Goal: Information Seeking & Learning: Learn about a topic

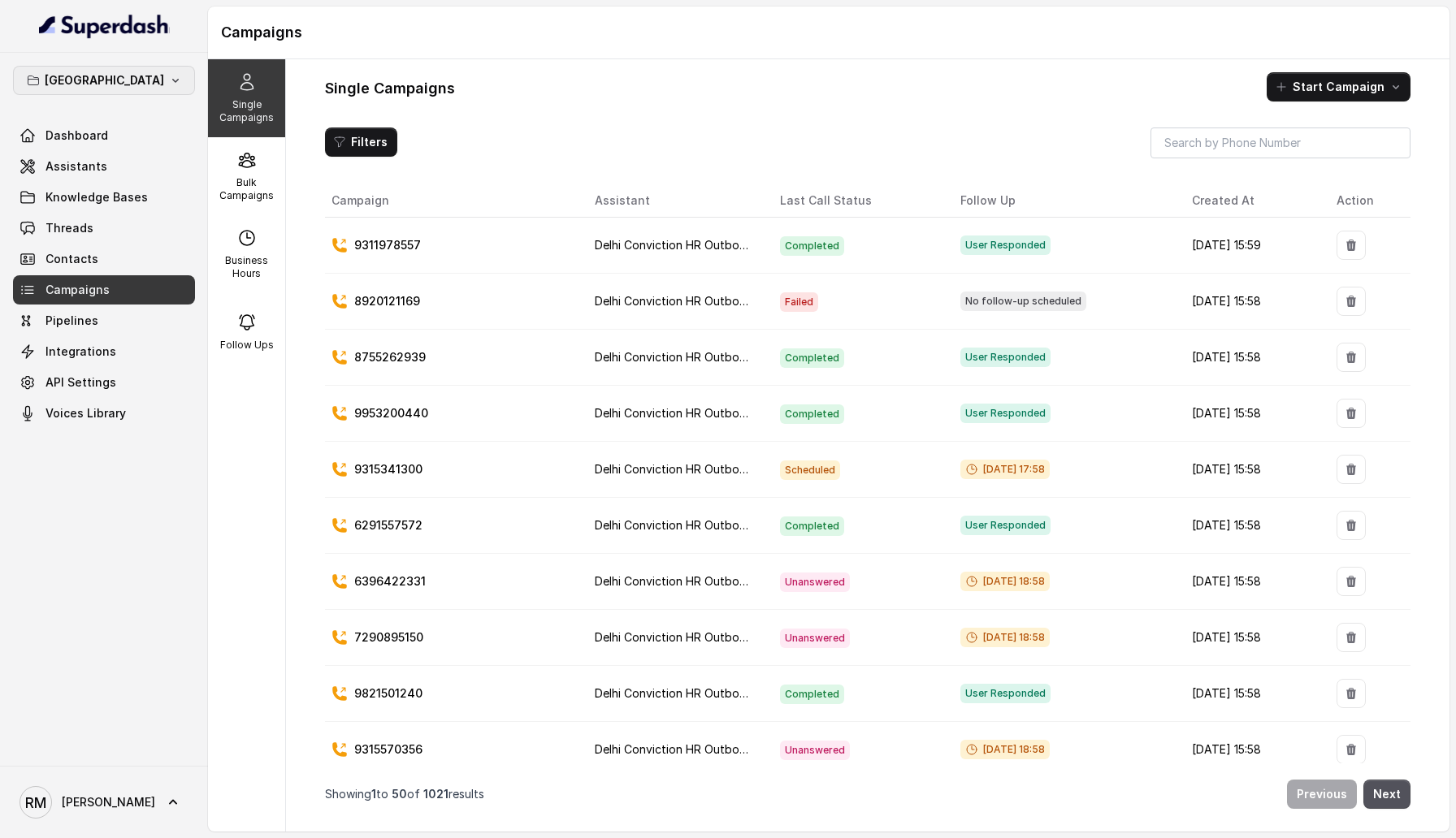
click at [147, 82] on button "[GEOGRAPHIC_DATA]" at bounding box center [103, 80] width 182 height 29
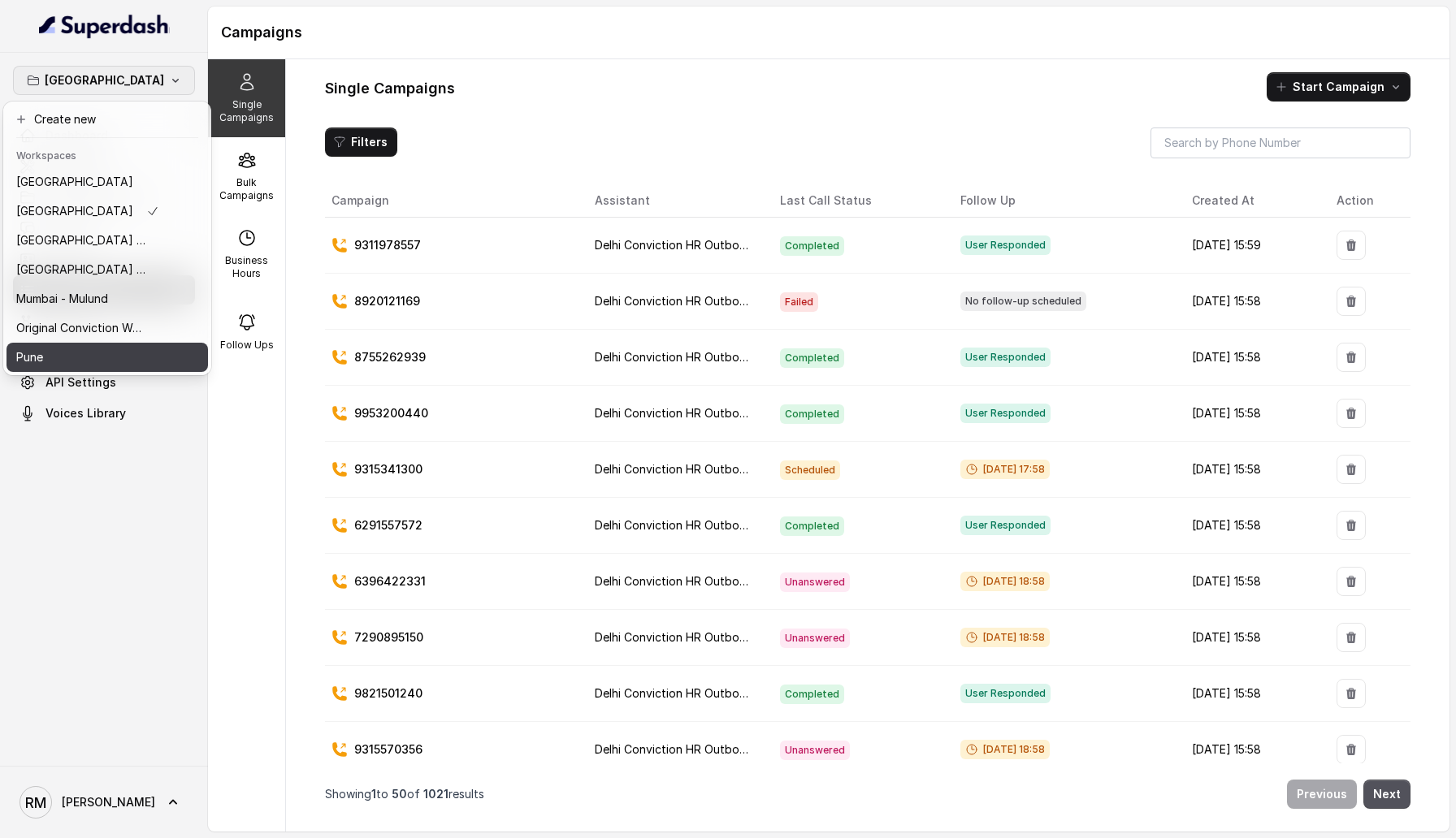
click at [113, 364] on div "Pune" at bounding box center [88, 357] width 143 height 19
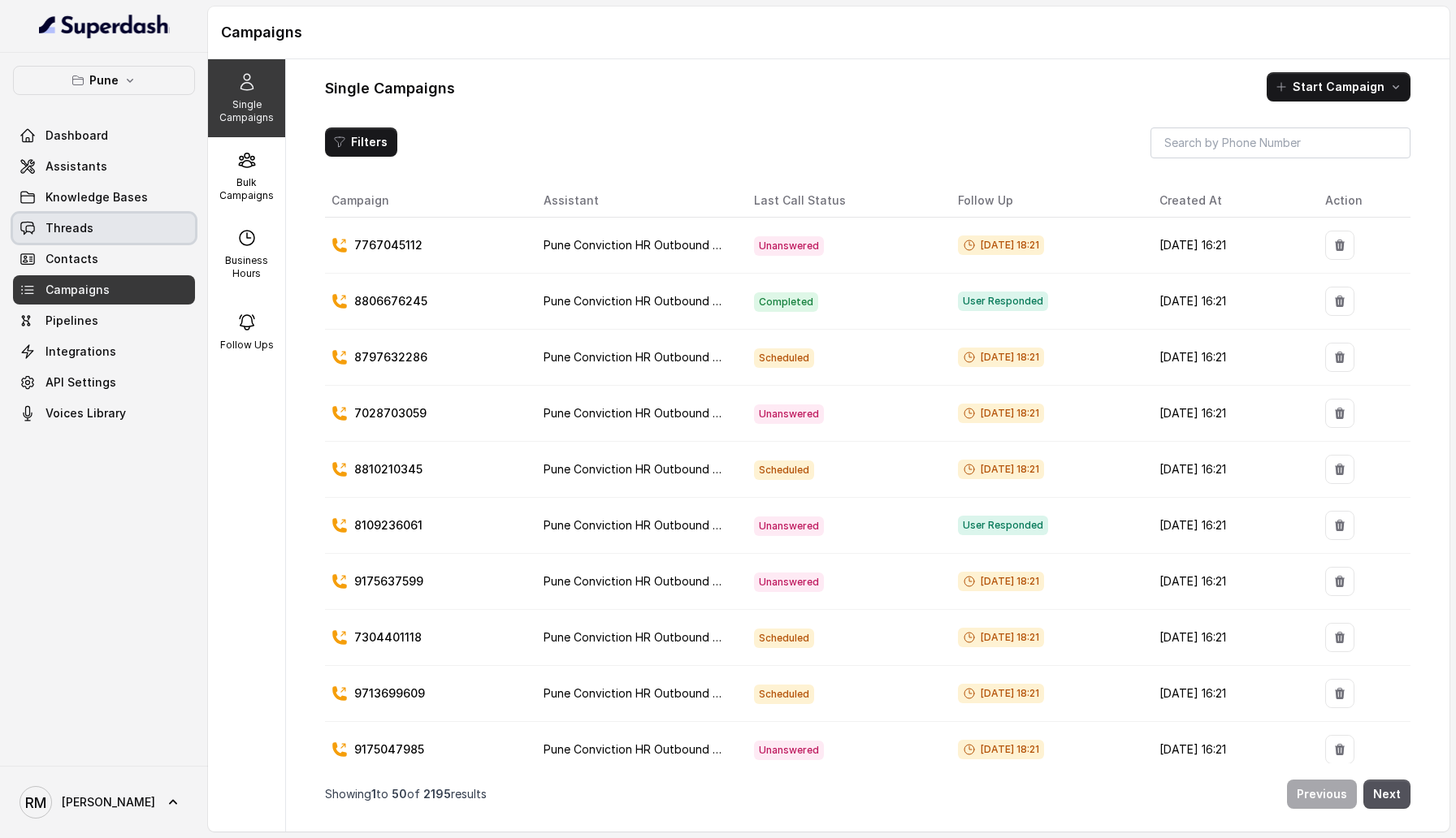
click at [103, 232] on link "Threads" at bounding box center [103, 228] width 182 height 29
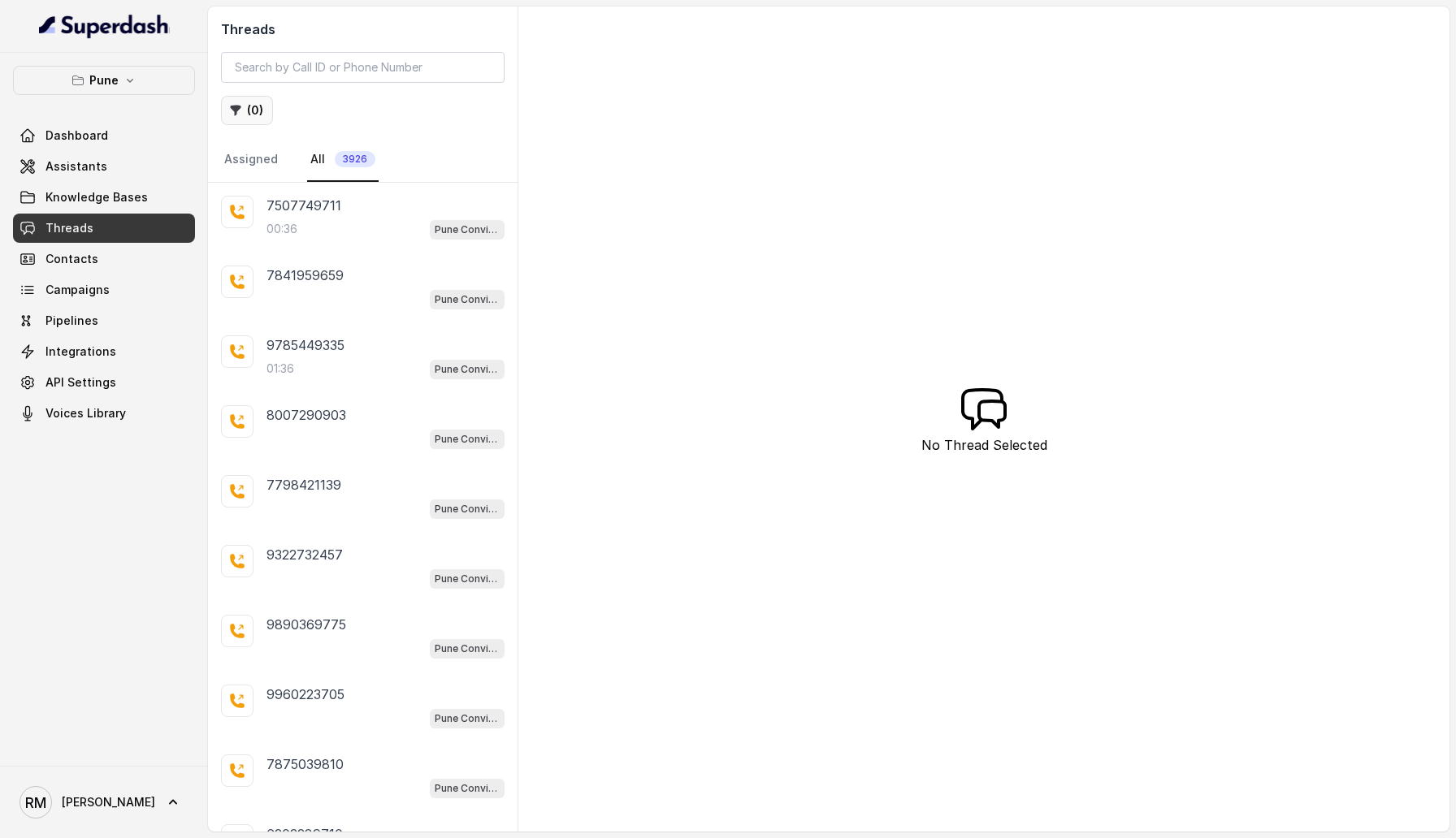
click at [246, 118] on button "( 0 )" at bounding box center [247, 110] width 52 height 29
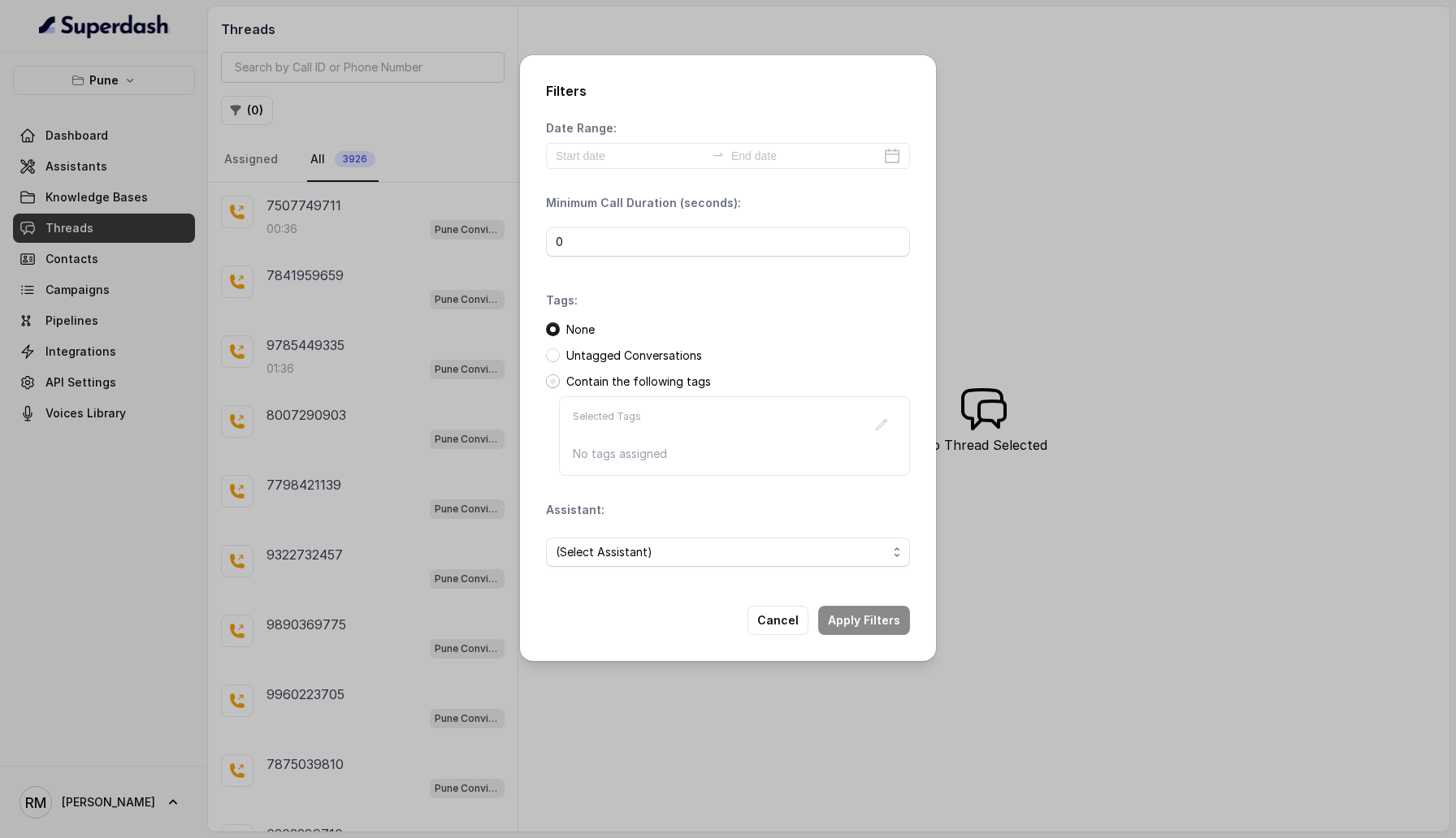
click at [554, 388] on span at bounding box center [553, 381] width 14 height 14
click at [888, 429] on icon "button" at bounding box center [881, 424] width 13 height 13
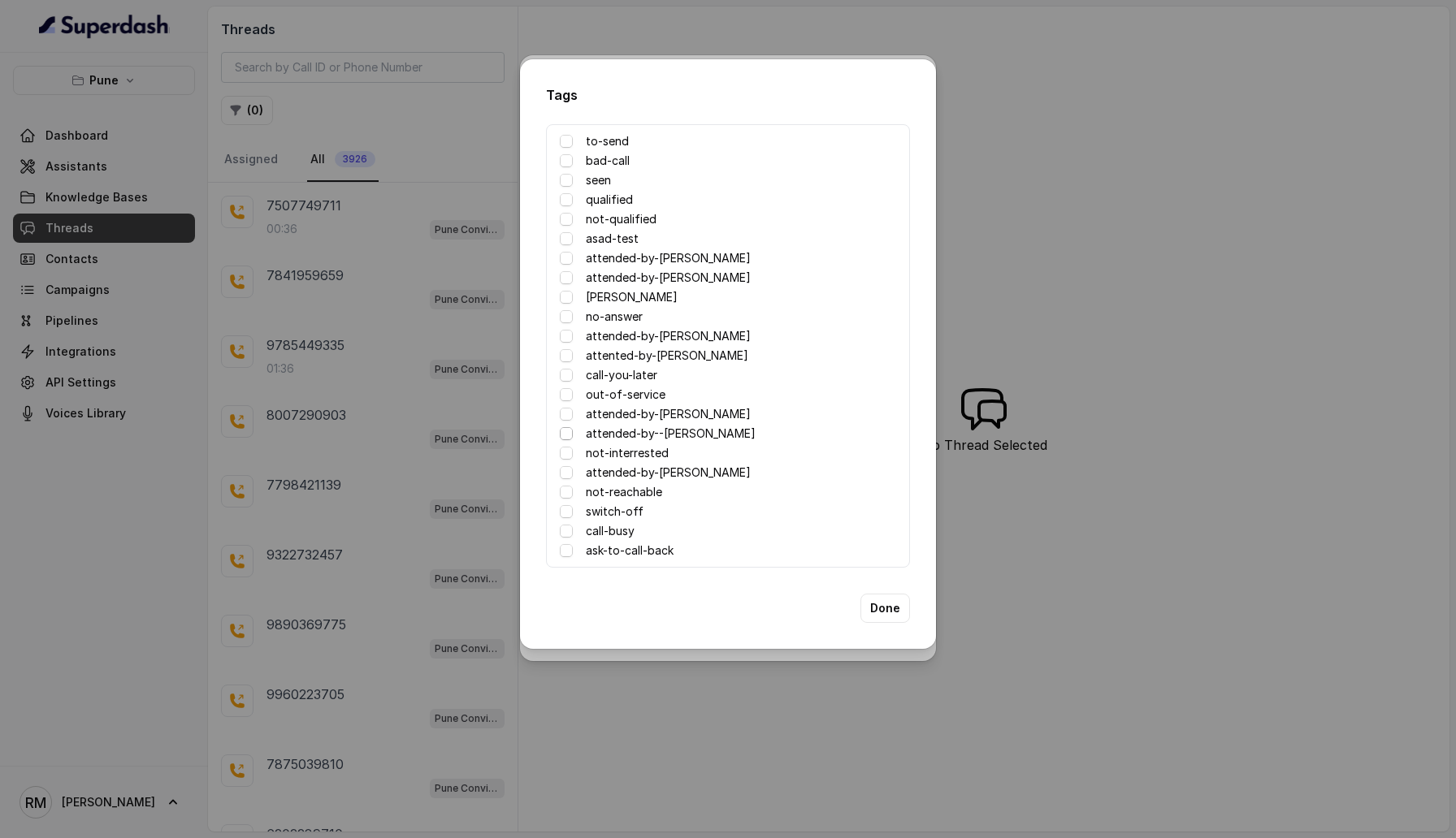
click at [566, 432] on span at bounding box center [565, 433] width 13 height 13
click at [893, 610] on button "Done" at bounding box center [885, 608] width 49 height 29
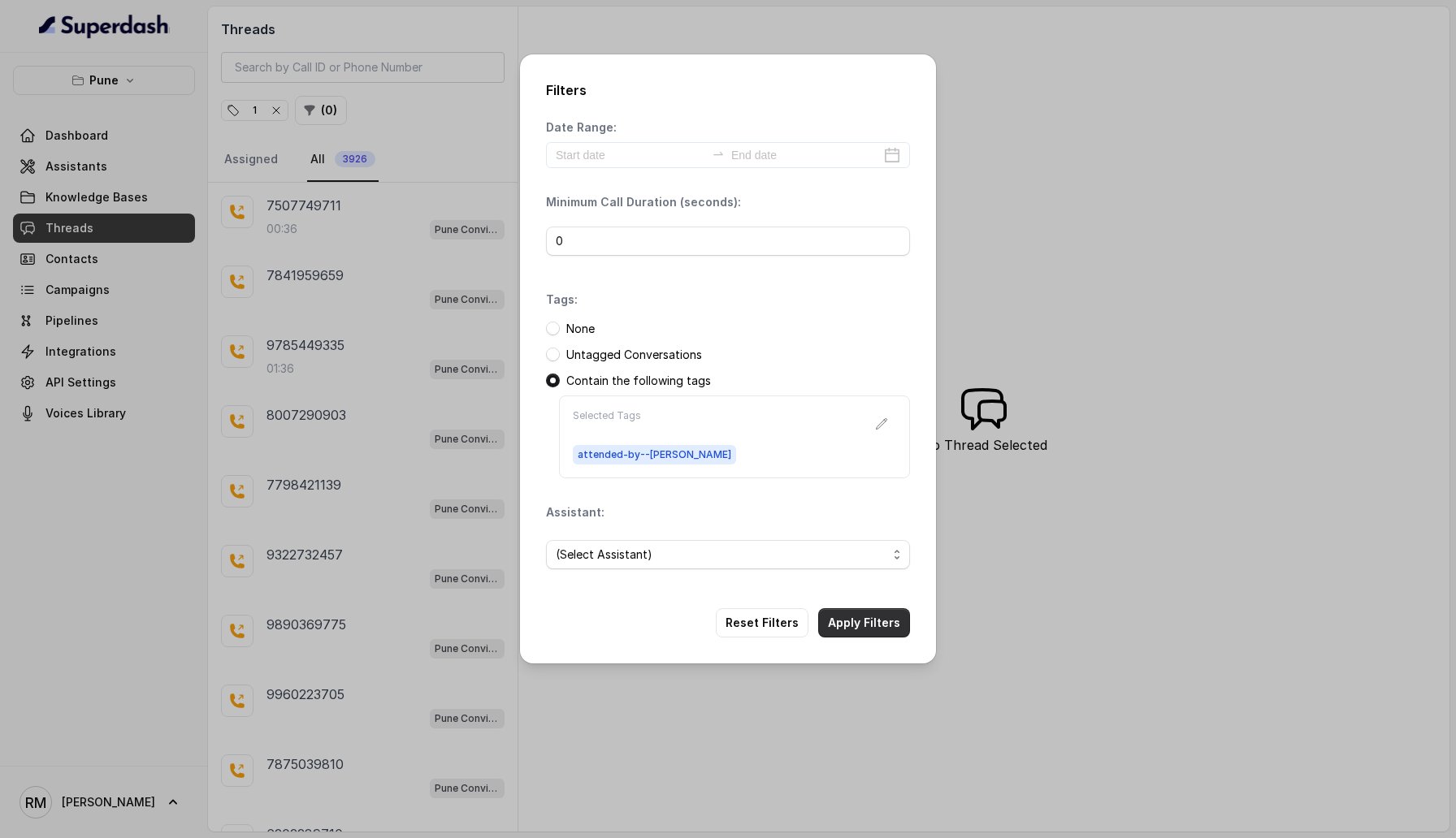
click at [892, 618] on button "Apply Filters" at bounding box center [864, 623] width 92 height 29
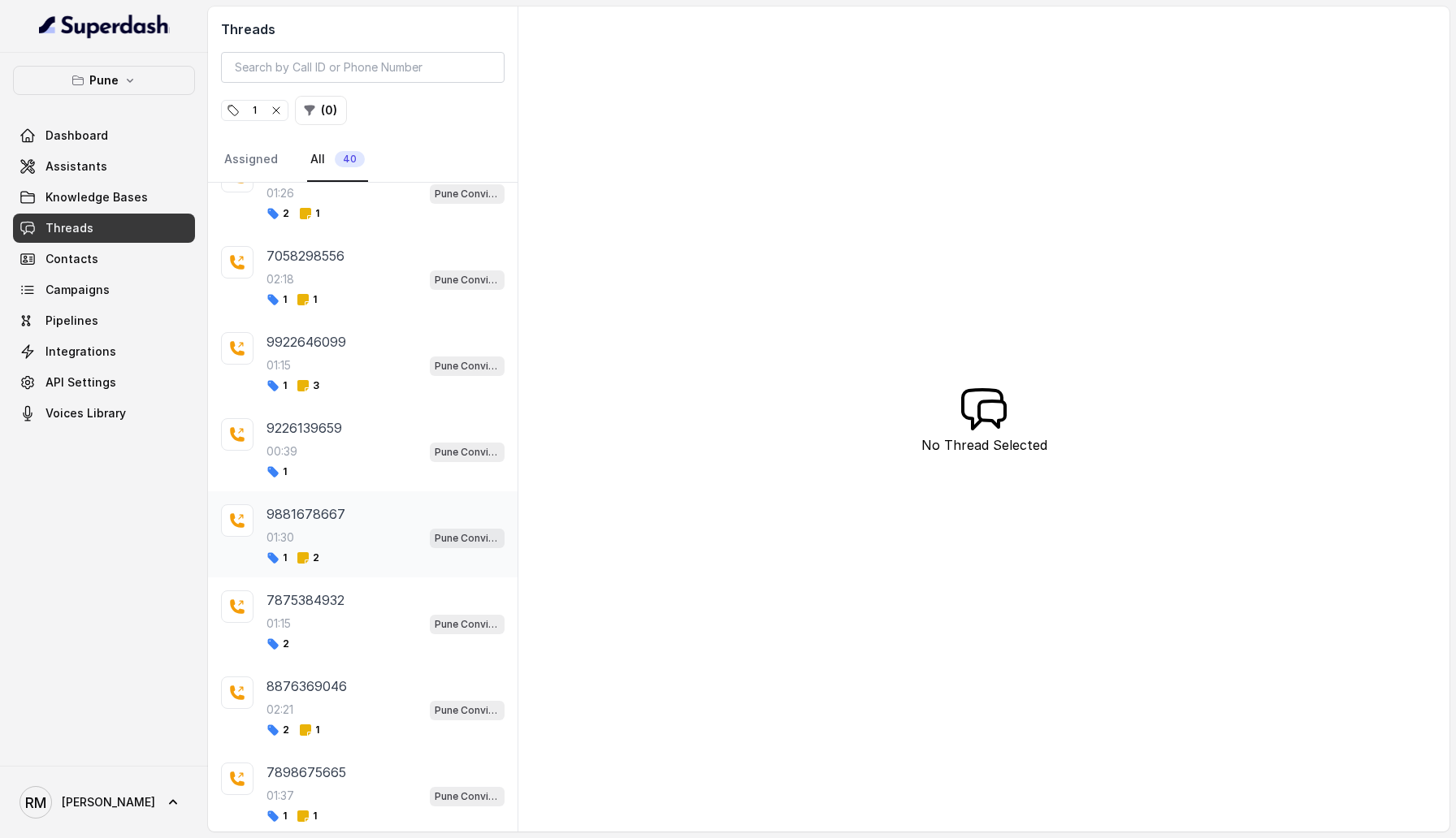
scroll to position [254, 0]
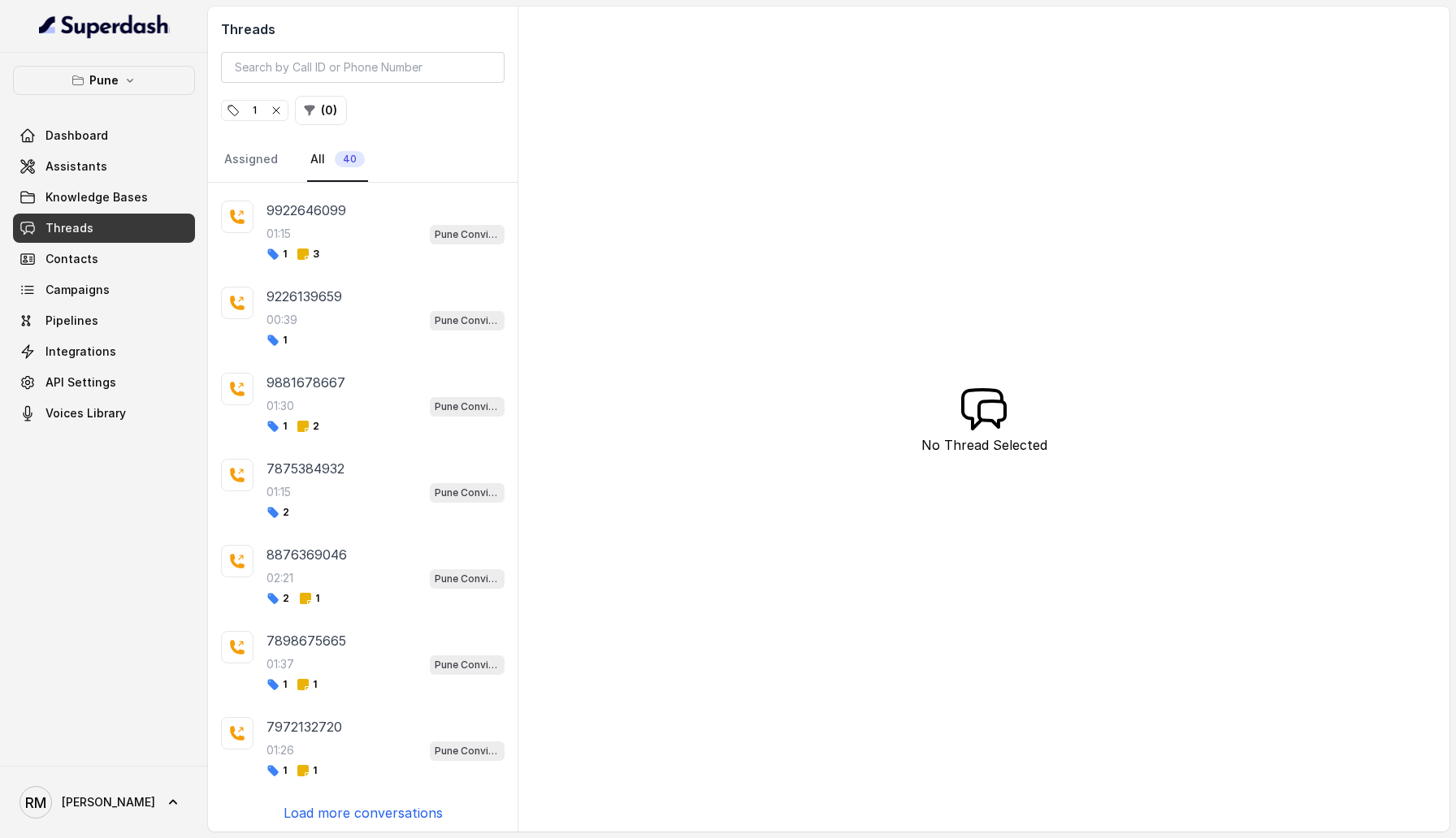
click at [352, 809] on p "Load more conversations" at bounding box center [363, 813] width 159 height 19
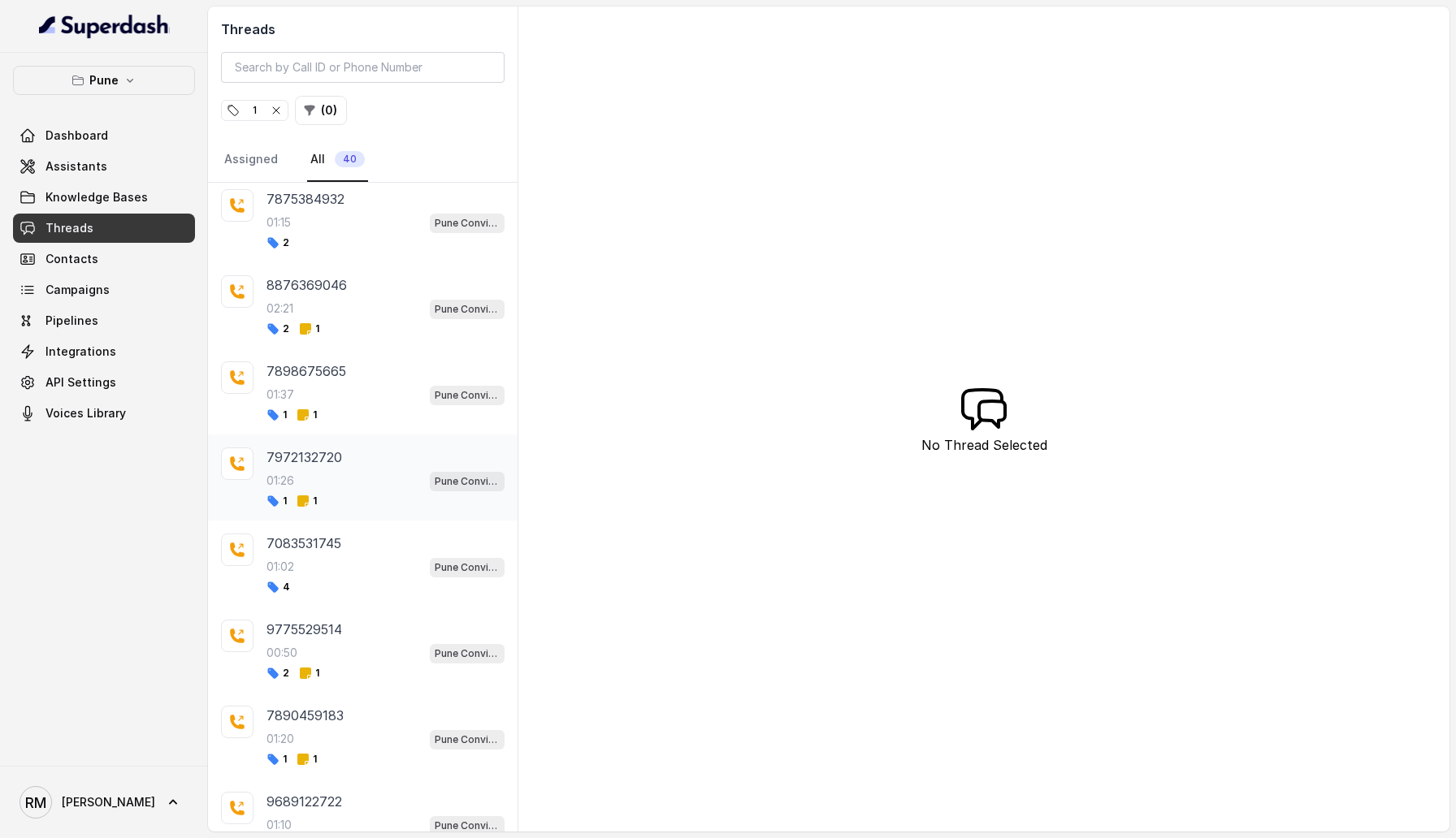
scroll to position [545, 0]
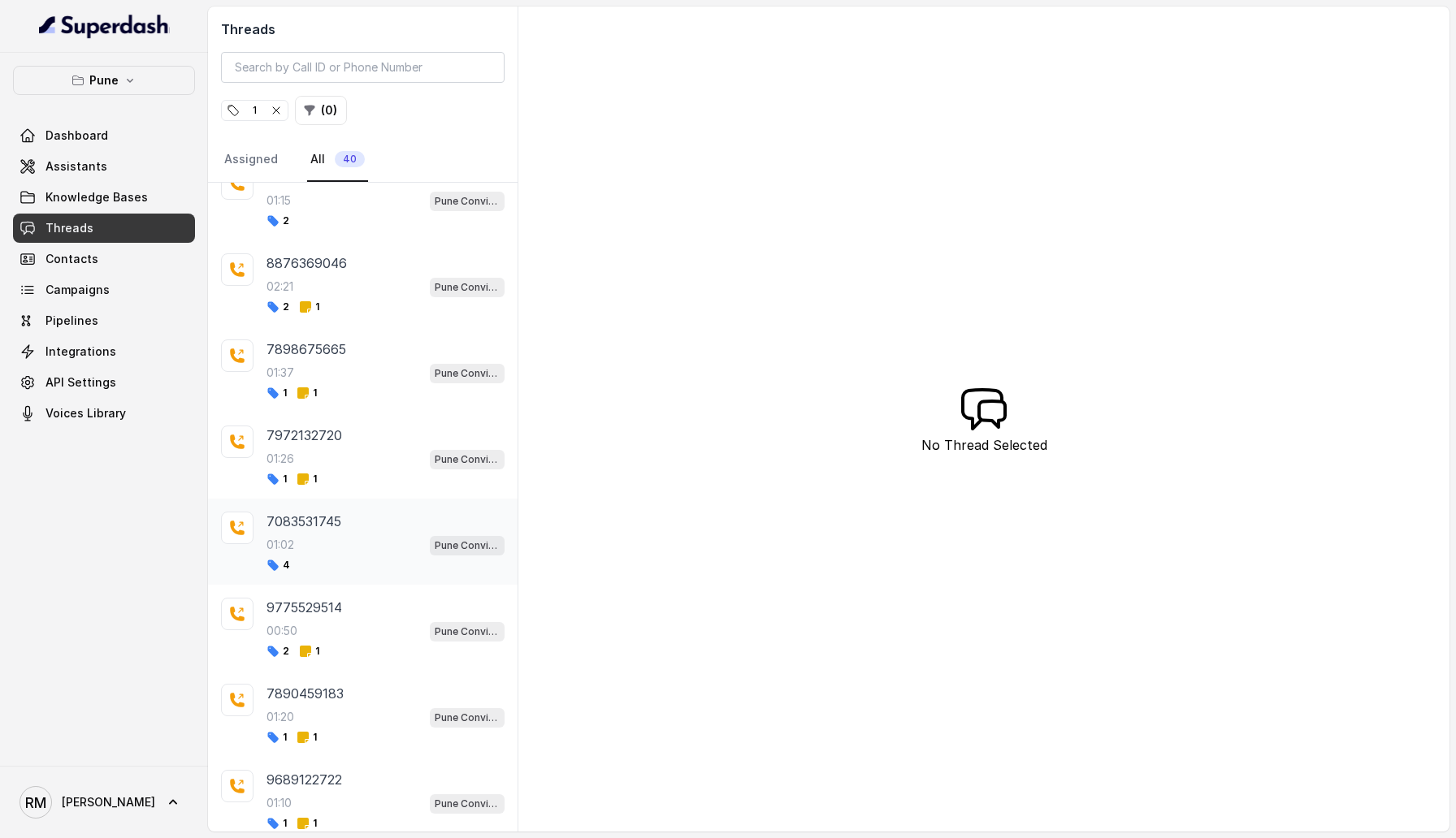
click at [342, 522] on p "7083531745" at bounding box center [303, 522] width 74 height 19
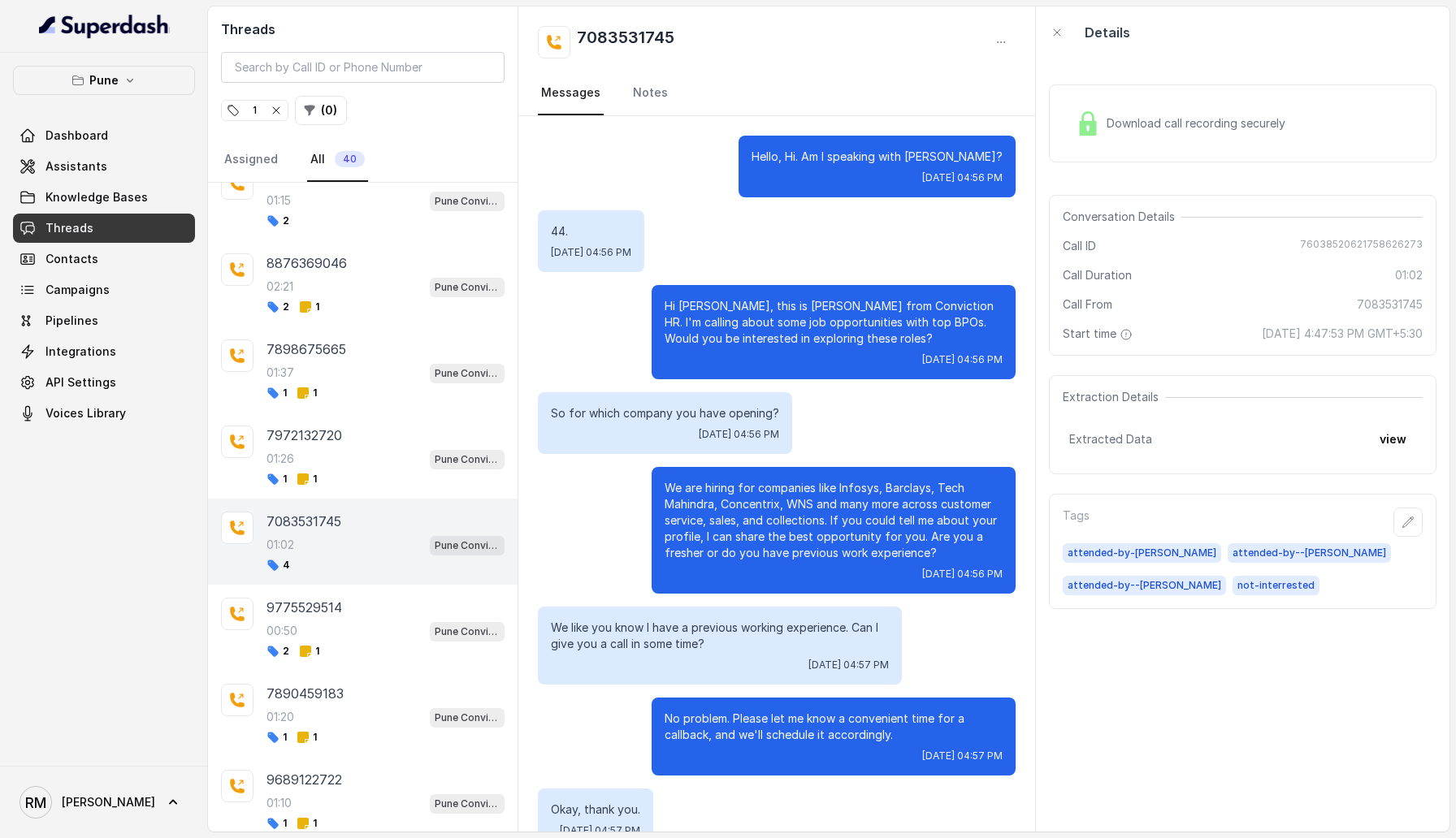
scroll to position [113, 0]
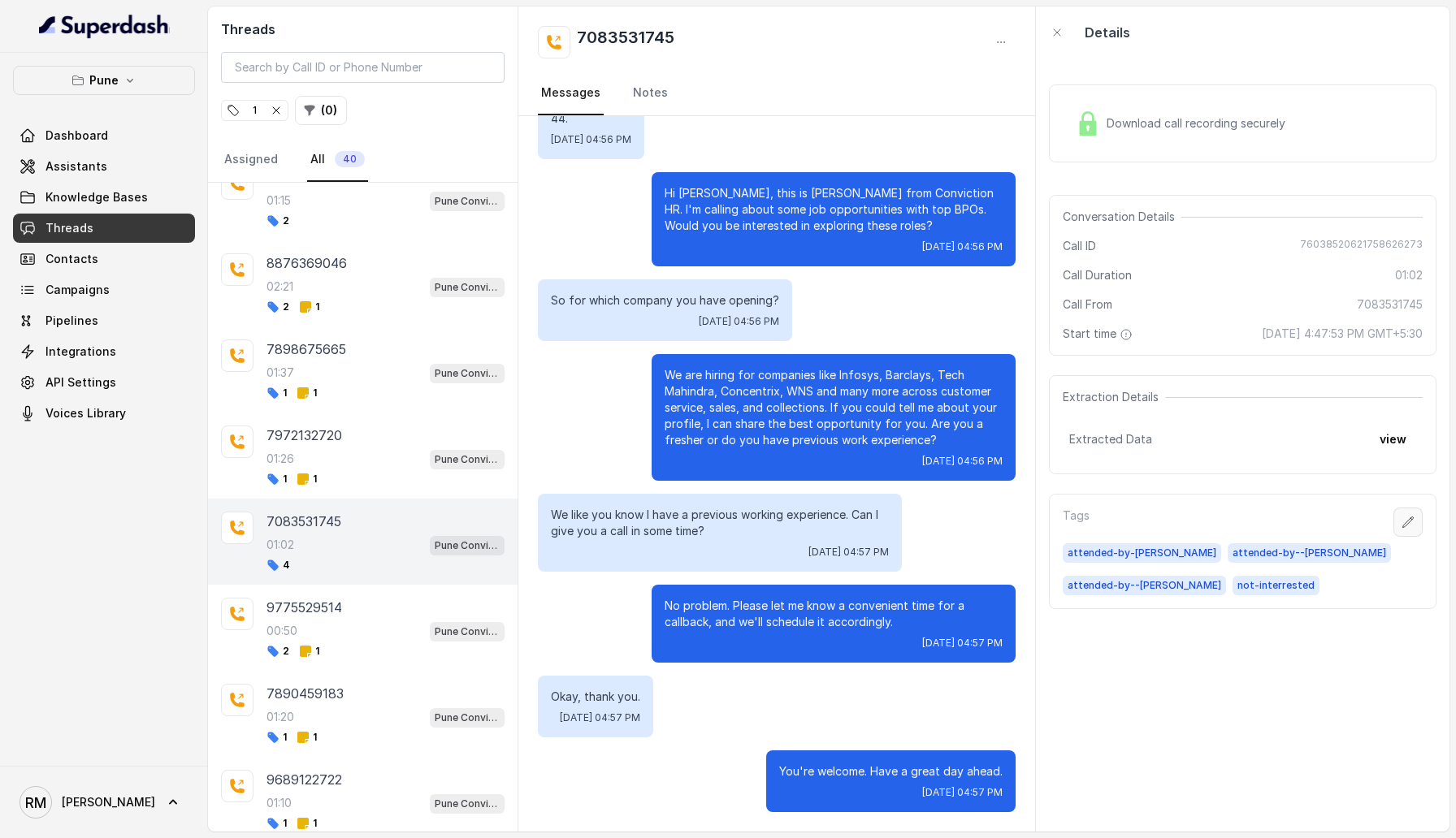
click at [1410, 523] on icon "button" at bounding box center [1408, 522] width 13 height 13
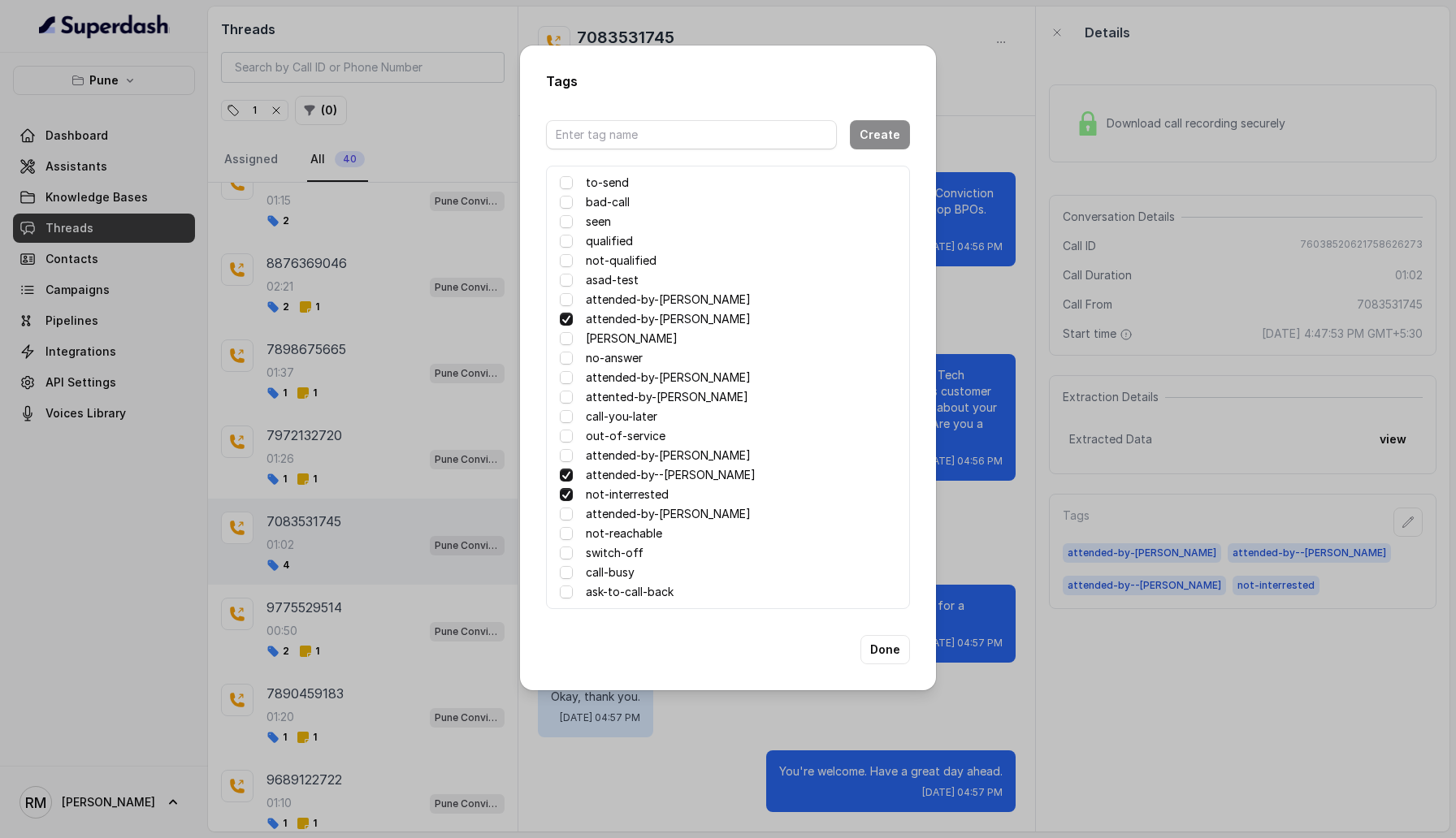
click at [565, 476] on span at bounding box center [565, 474] width 13 height 13
click at [882, 661] on button "Done" at bounding box center [885, 650] width 49 height 29
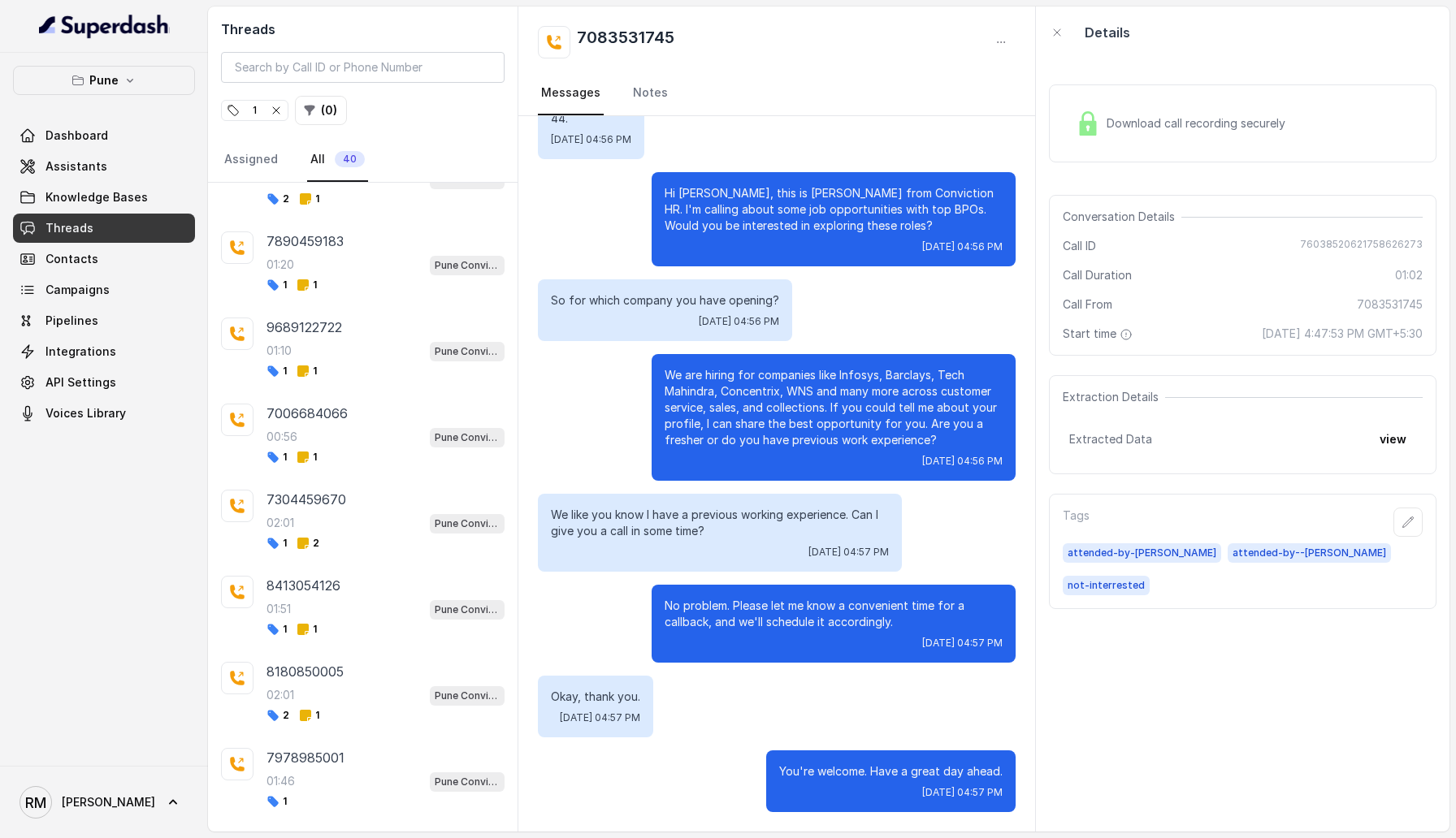
scroll to position [1110, 0]
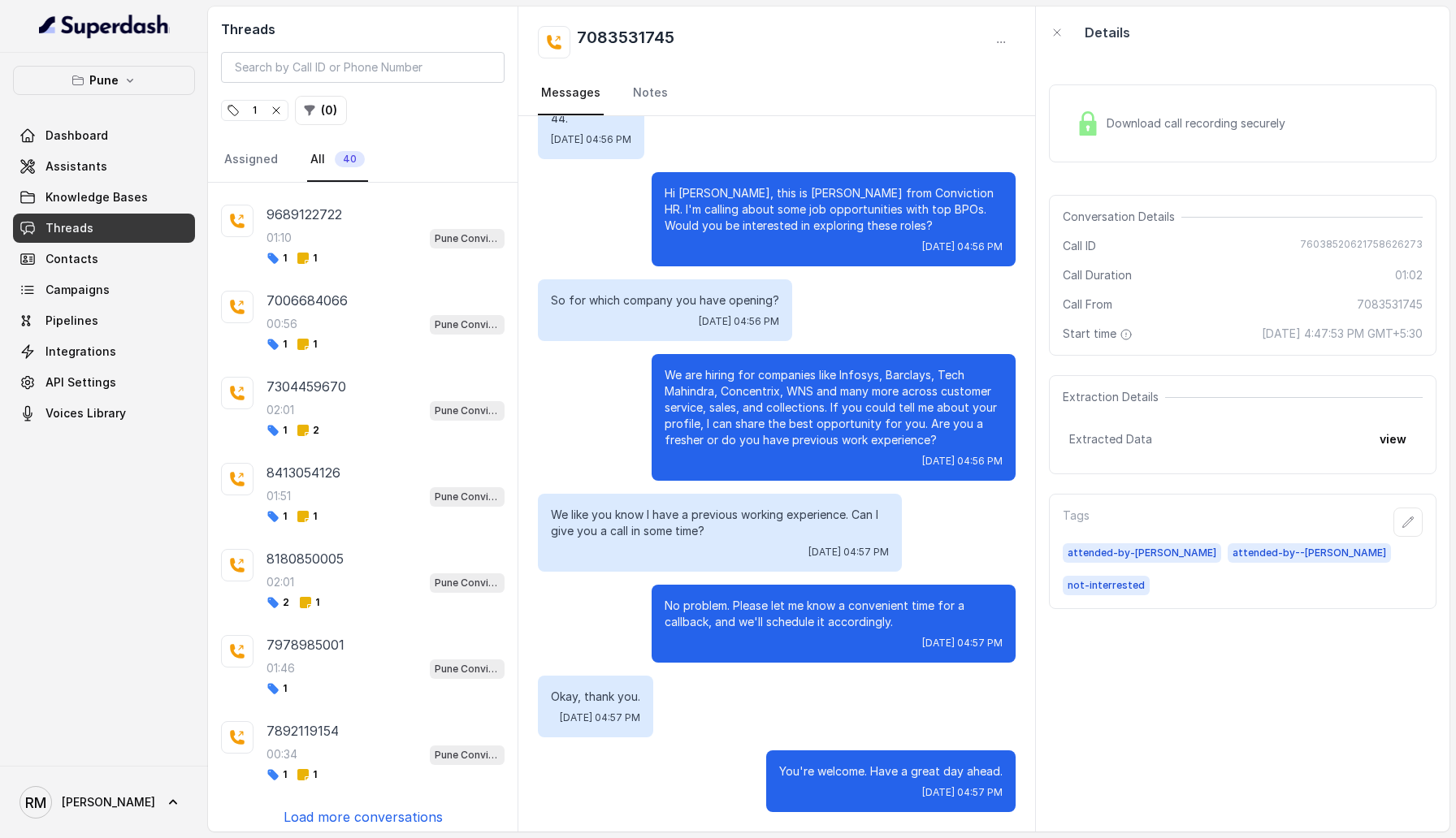
click at [347, 807] on p "Load more conversations" at bounding box center [363, 817] width 159 height 19
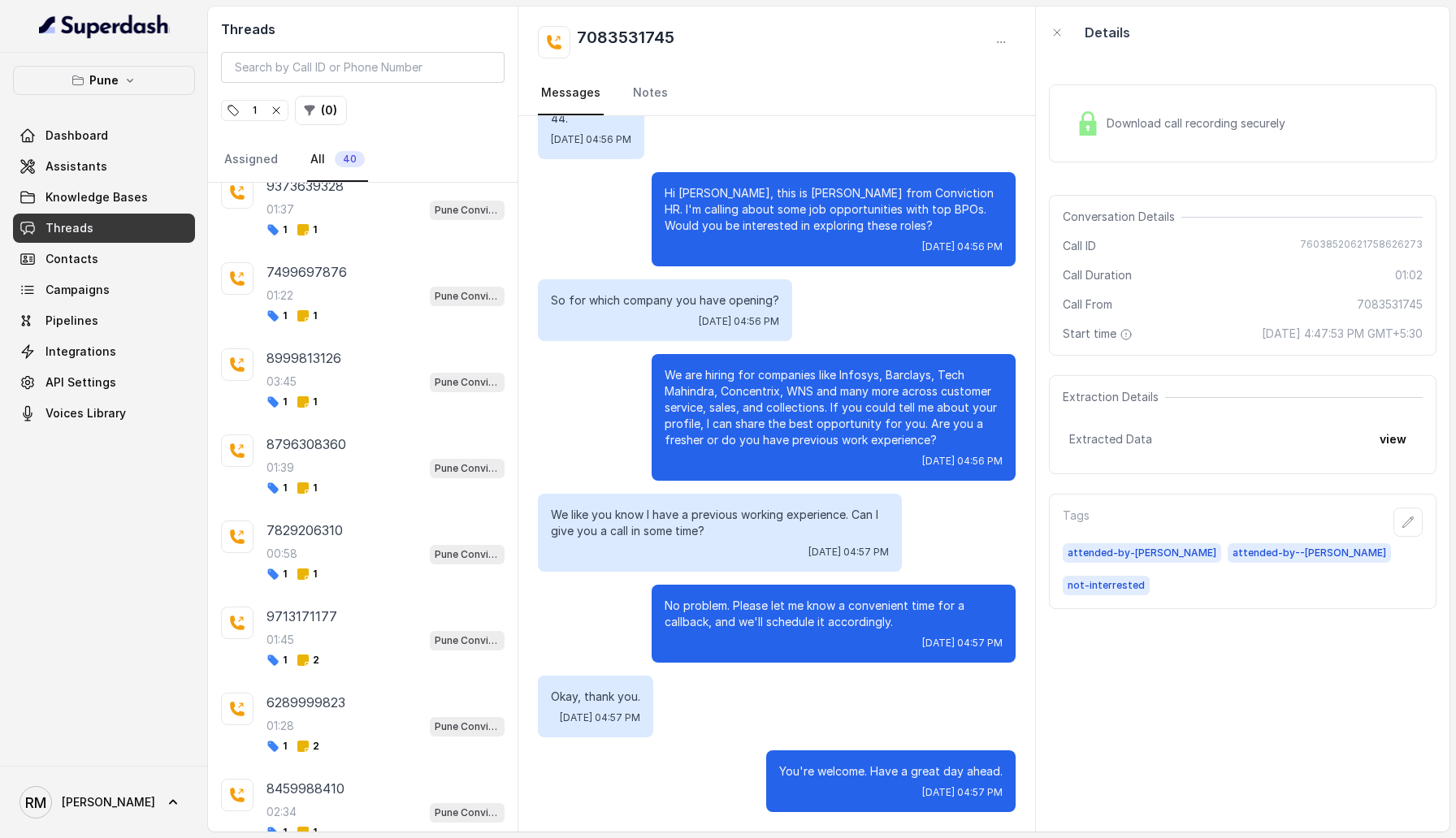
scroll to position [1967, 0]
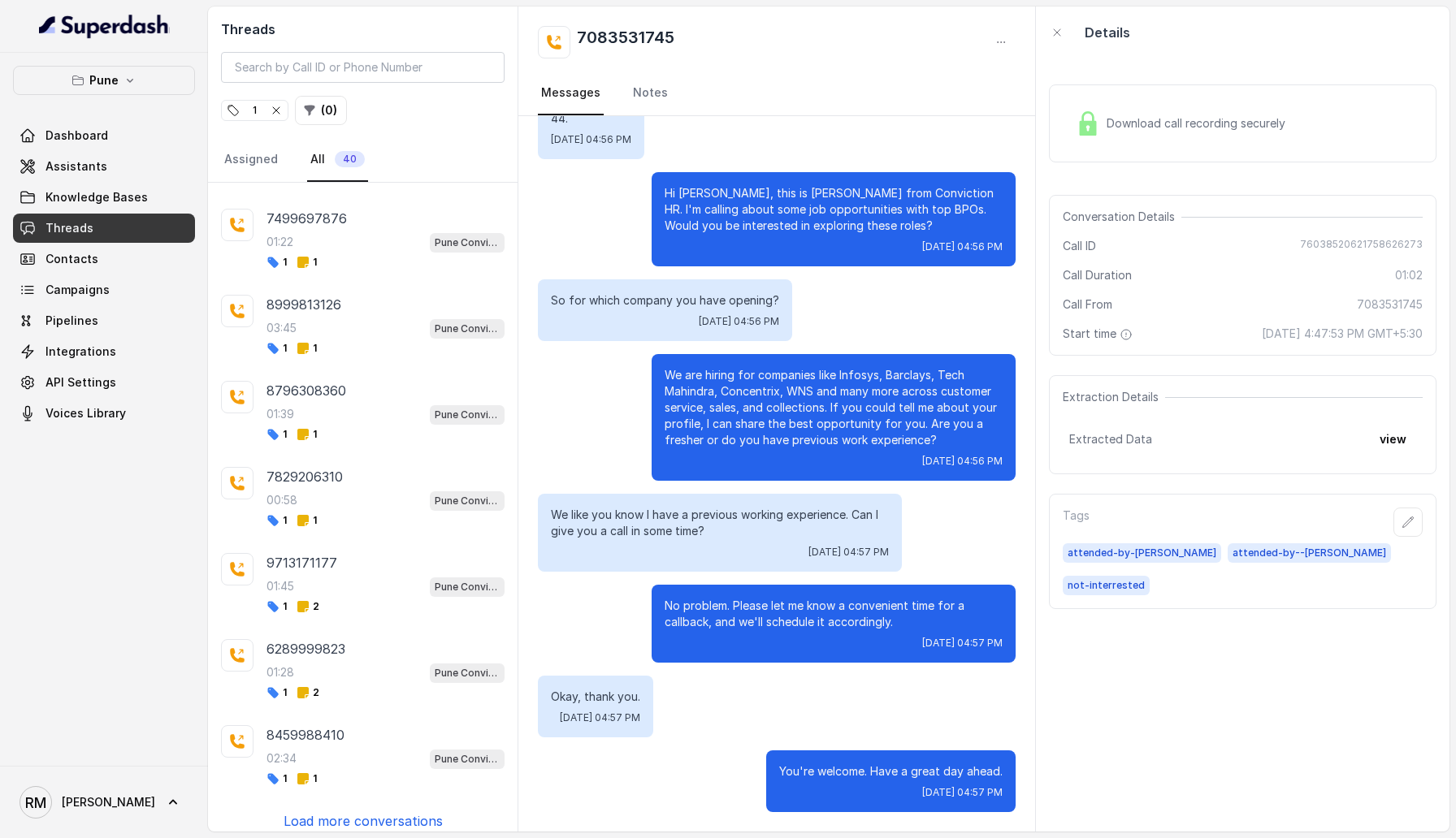
click at [373, 811] on p "Load more conversations" at bounding box center [363, 821] width 159 height 19
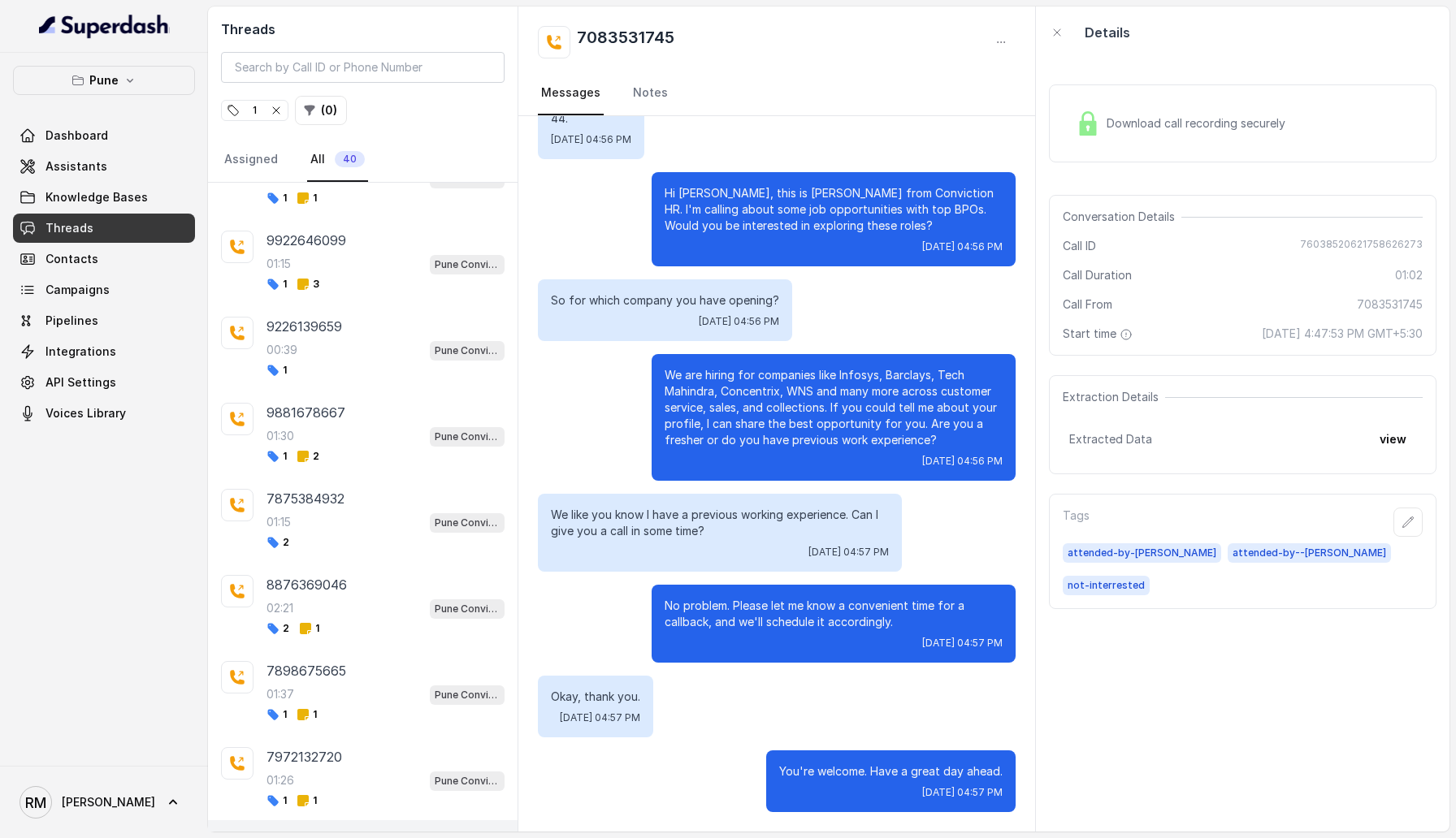
scroll to position [0, 0]
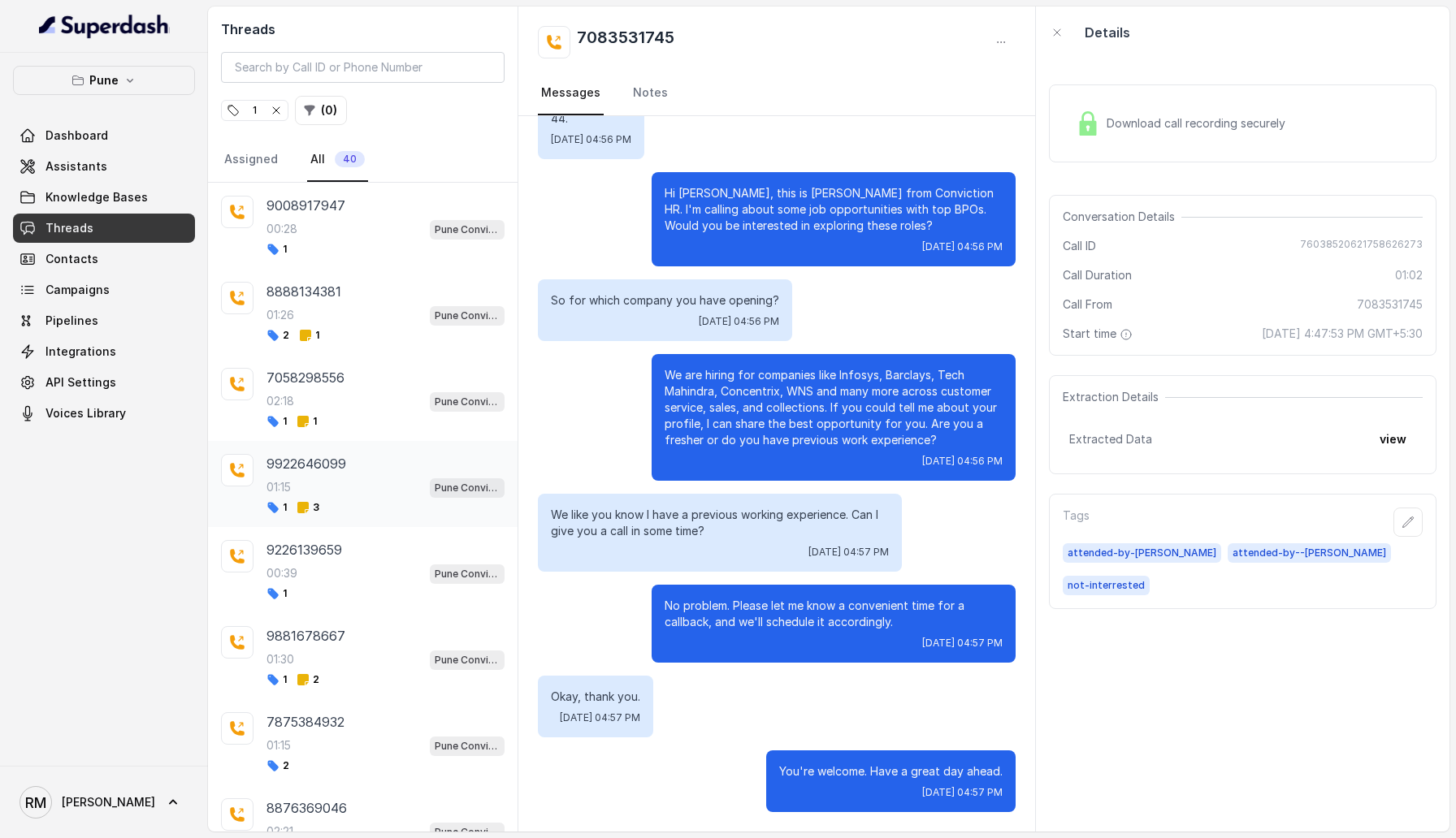
click at [370, 473] on div "9922646099 01:15 Pune Conviction HR Outbound Assistant 1 3" at bounding box center [385, 484] width 238 height 60
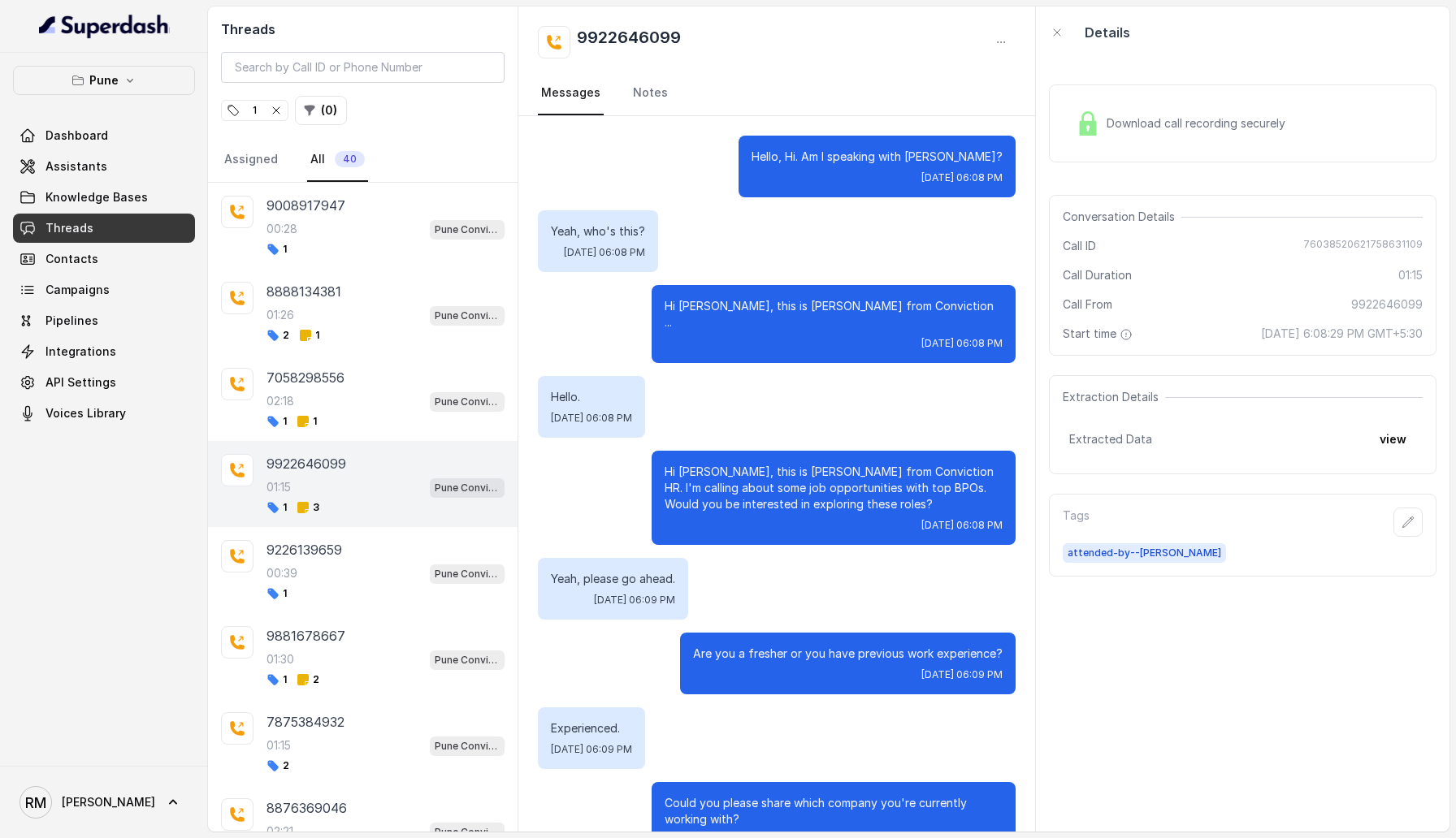
scroll to position [1094, 0]
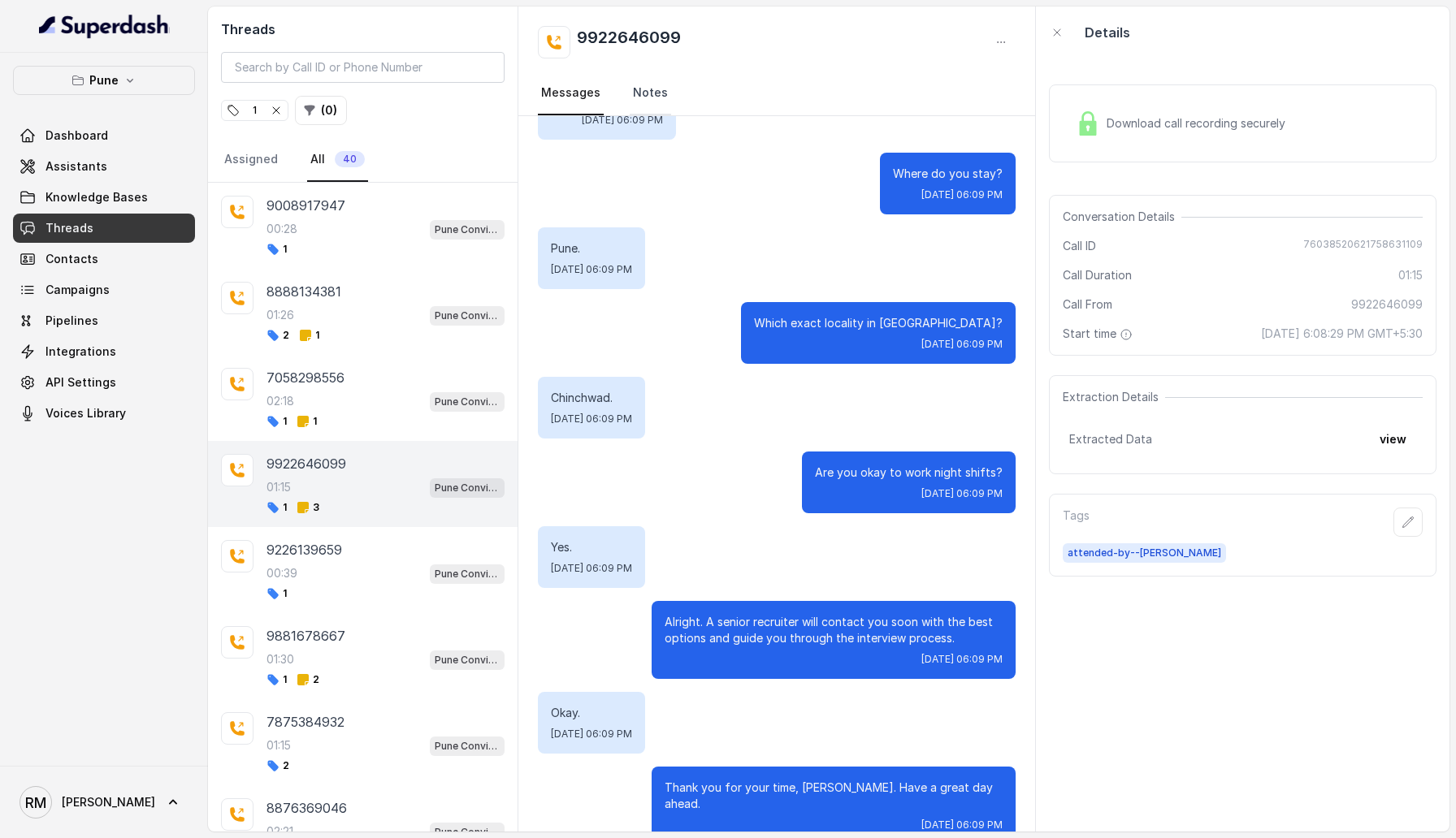
click at [654, 100] on link "Notes" at bounding box center [650, 93] width 41 height 43
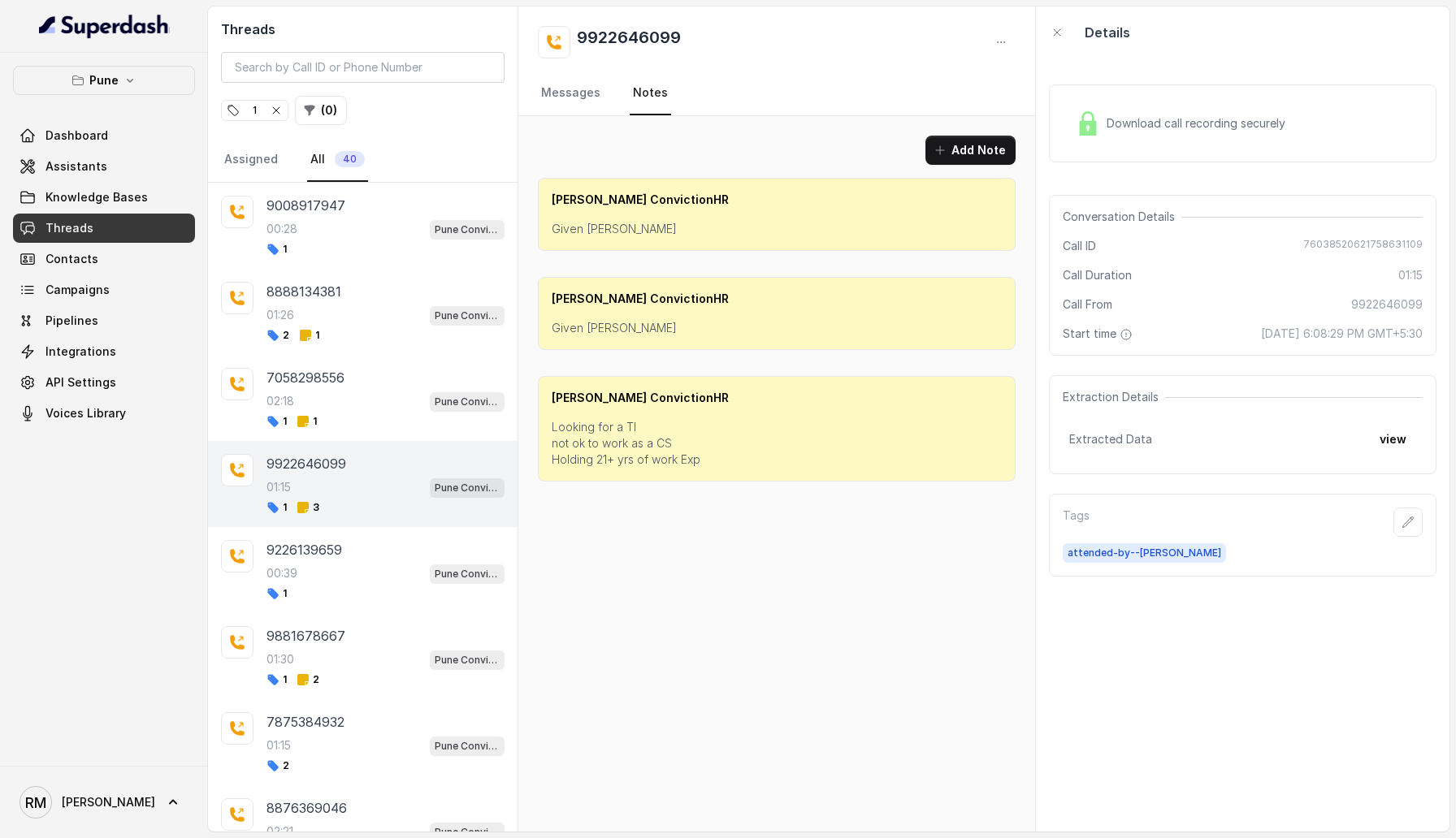
click at [276, 111] on icon "button" at bounding box center [276, 110] width 7 height 7
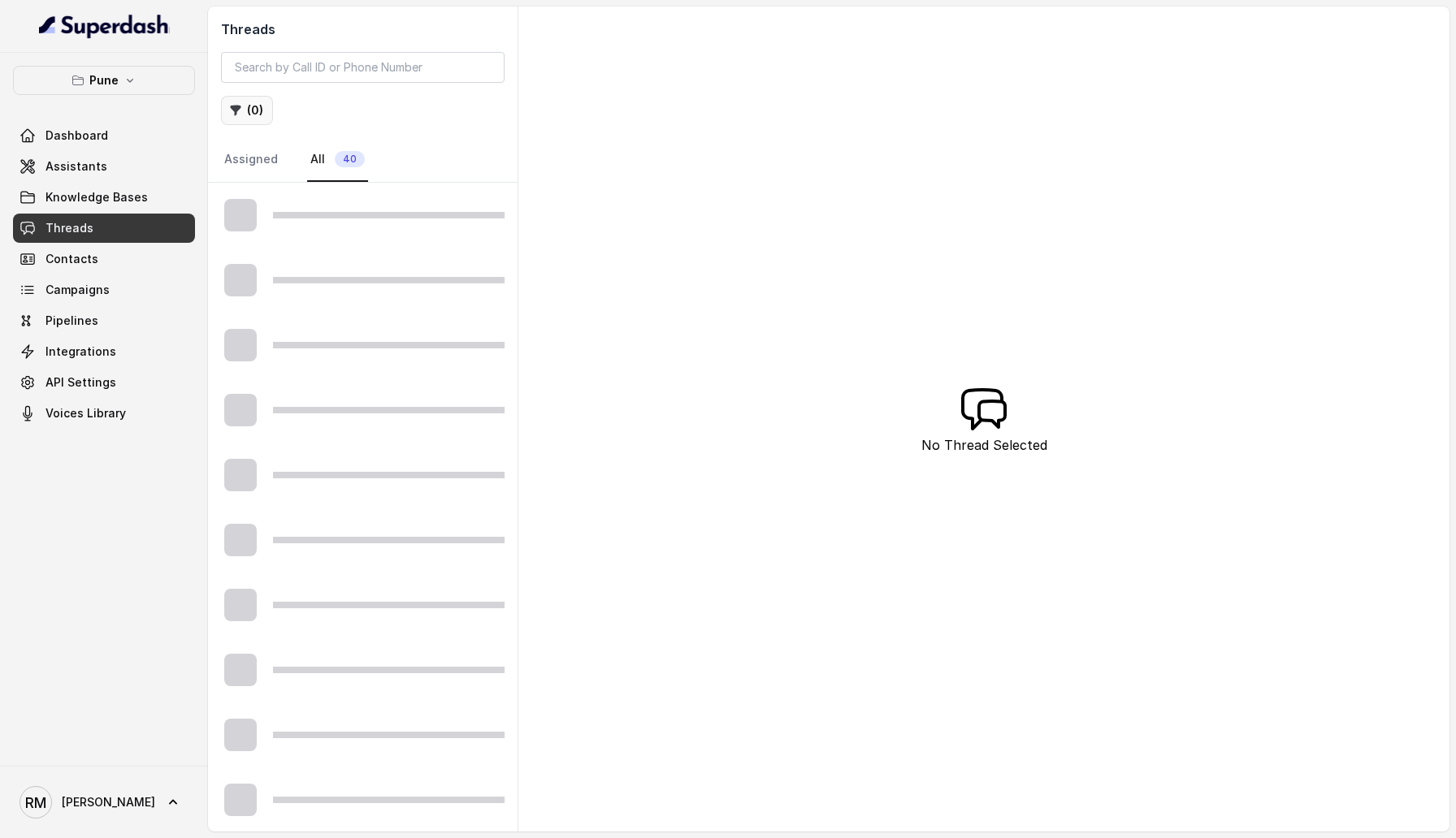
click at [242, 107] on button "( 0 )" at bounding box center [247, 110] width 52 height 29
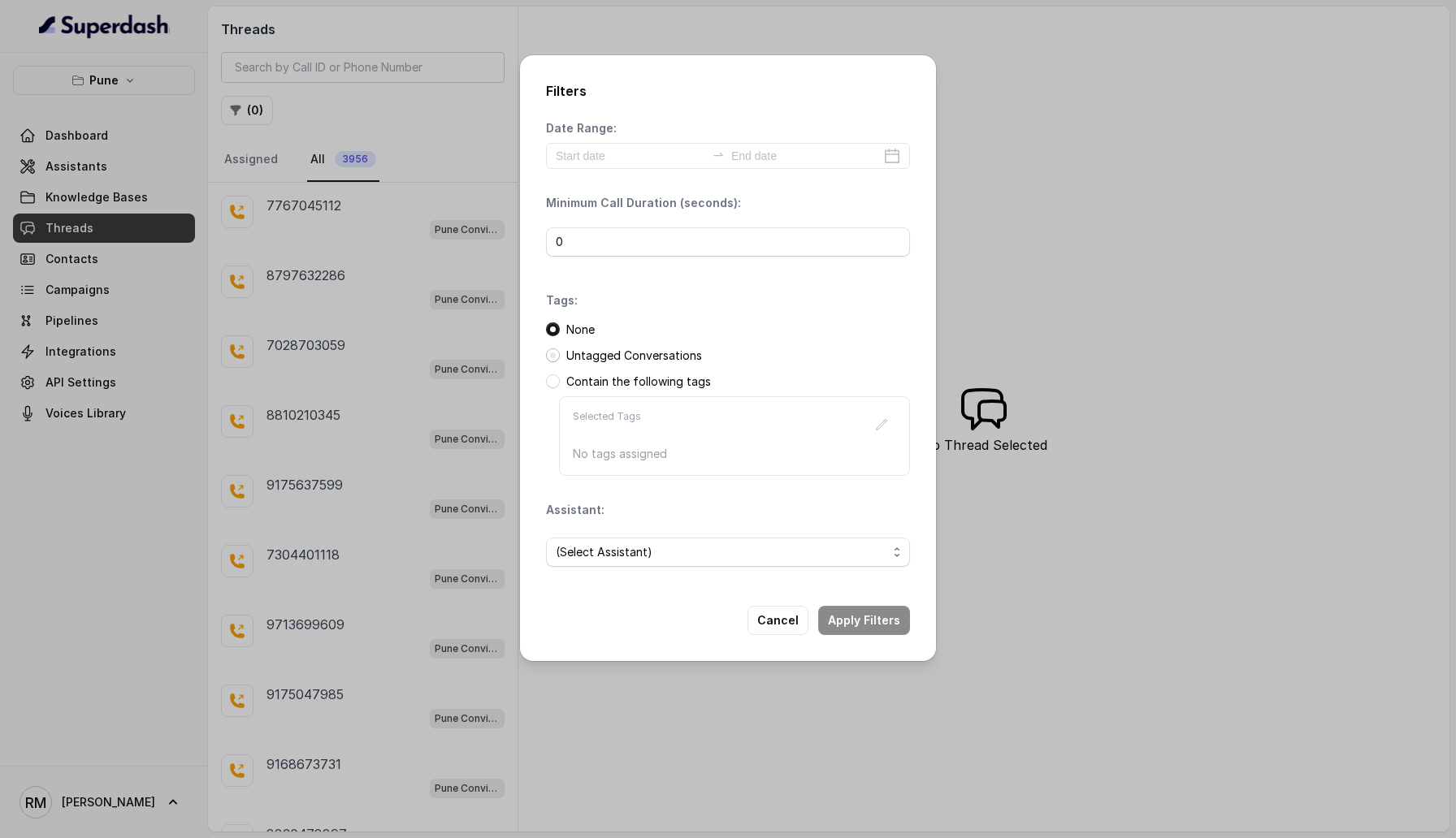
click at [552, 359] on span at bounding box center [553, 355] width 14 height 14
click at [885, 615] on button "Apply Filters" at bounding box center [864, 620] width 92 height 29
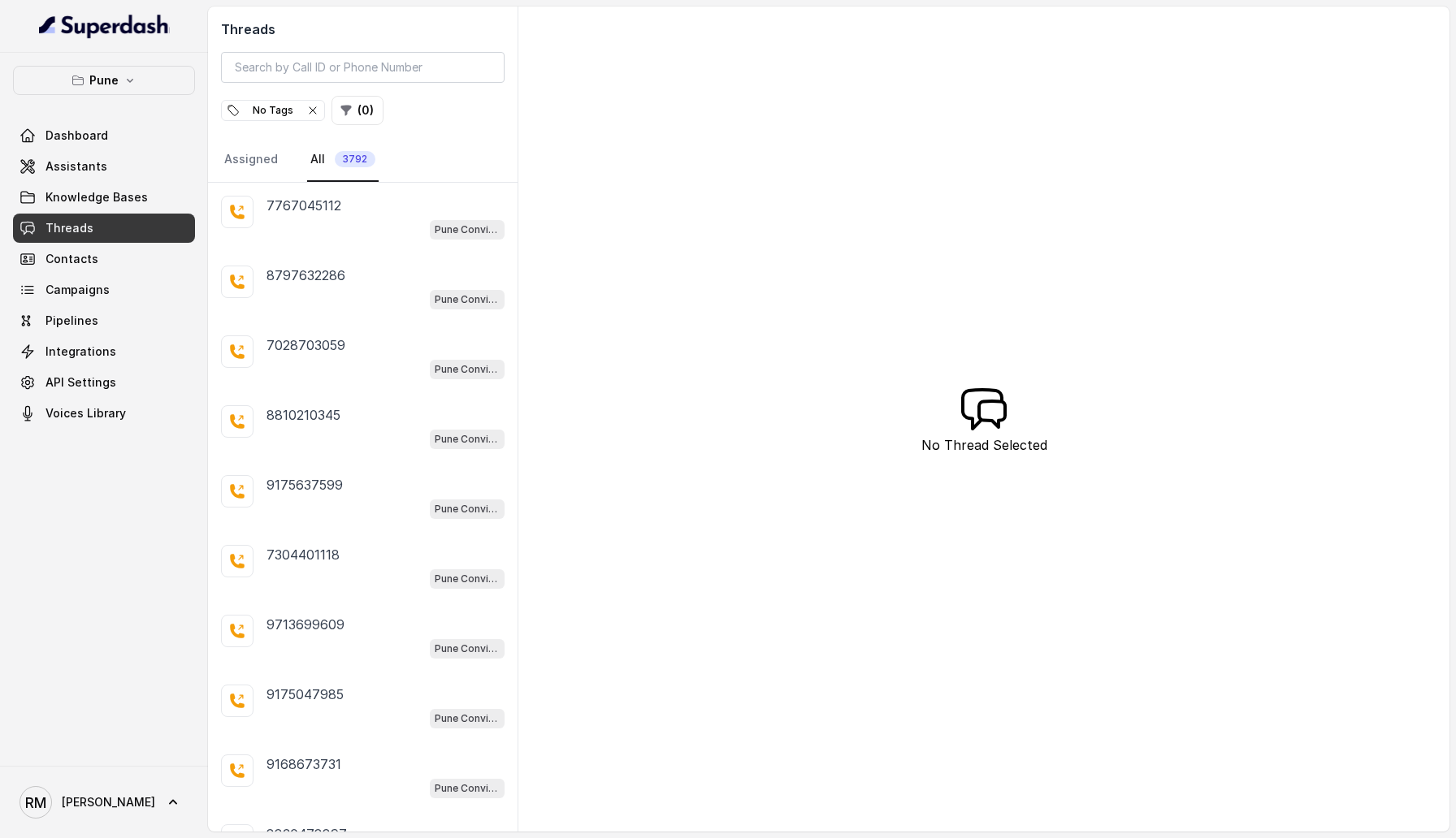
click at [313, 116] on icon "button" at bounding box center [312, 110] width 13 height 13
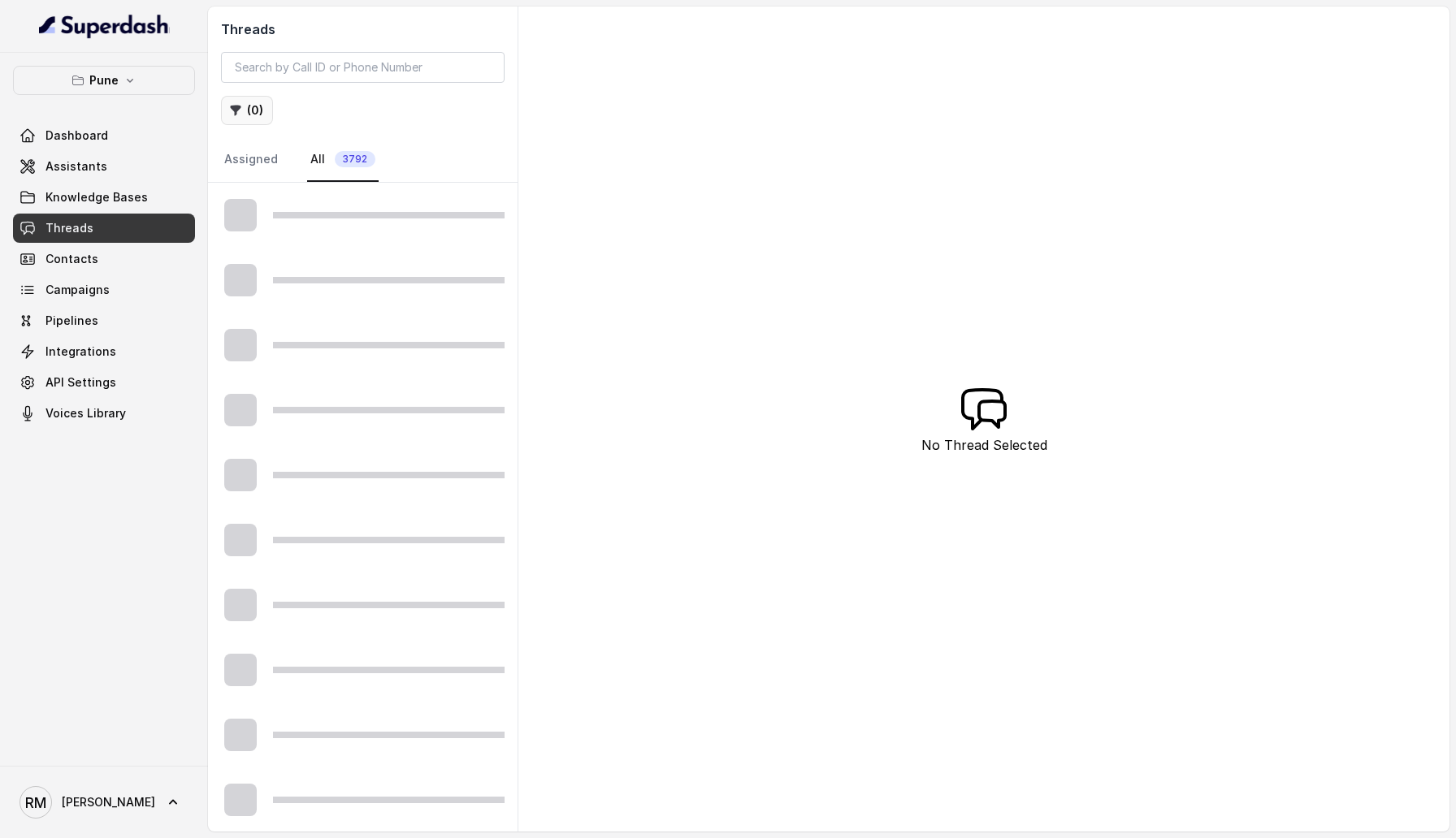
click at [254, 107] on button "( 0 )" at bounding box center [247, 110] width 52 height 29
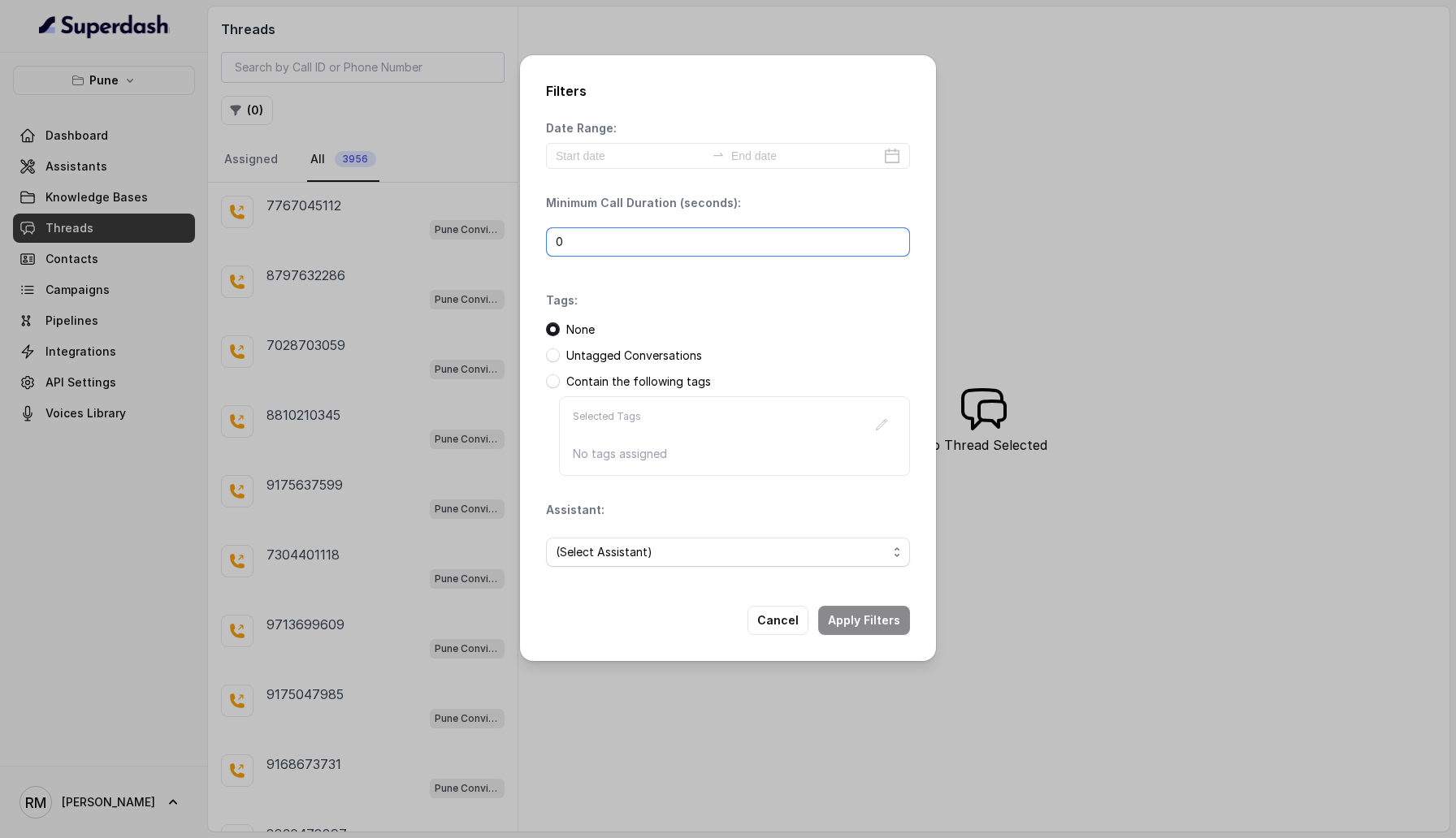
click at [616, 239] on input "0" at bounding box center [728, 242] width 364 height 29
type input "1"
click at [559, 357] on span at bounding box center [553, 355] width 14 height 14
click at [858, 620] on button "Apply Filters" at bounding box center [864, 620] width 92 height 29
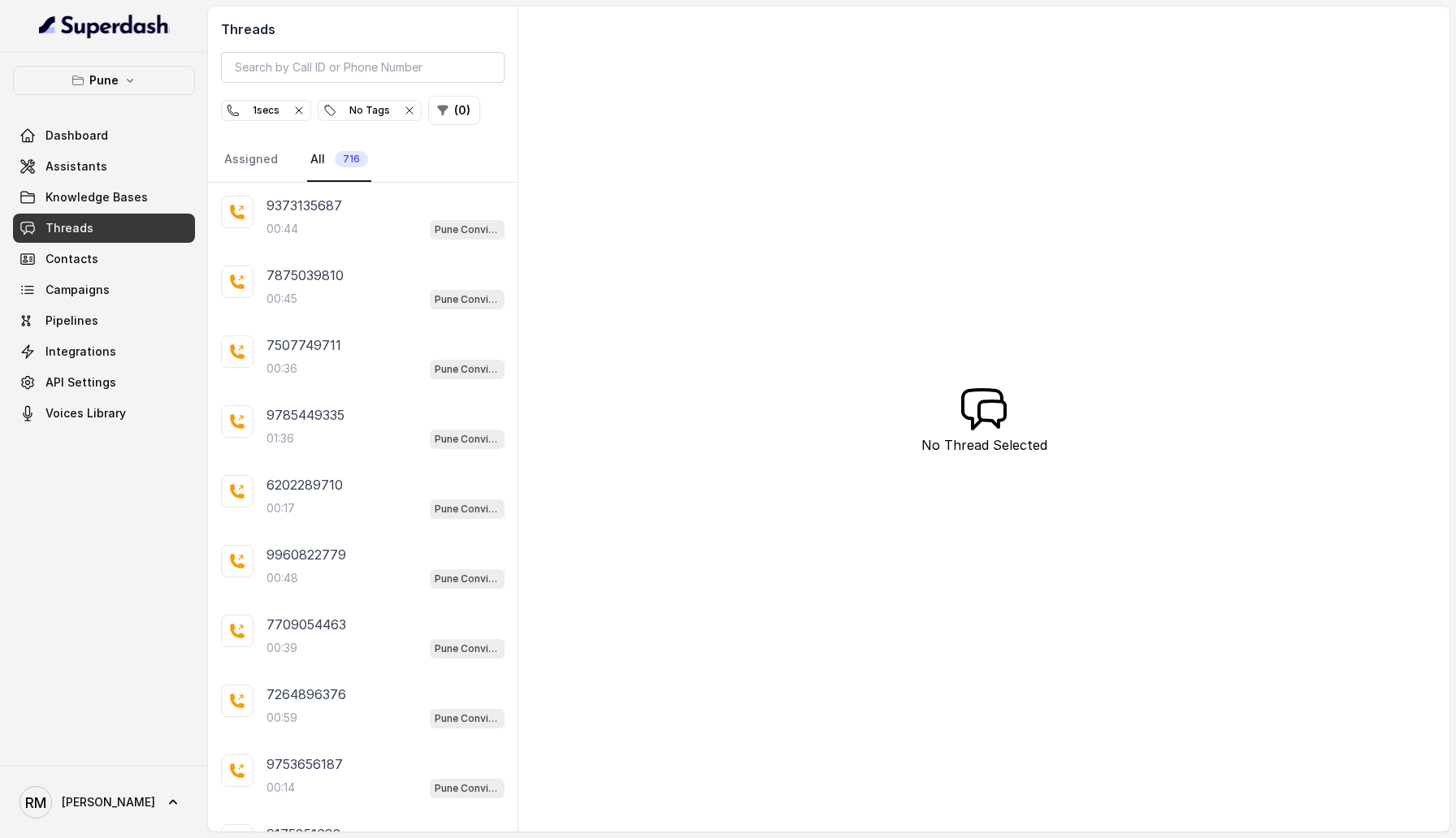
click at [410, 107] on icon "button" at bounding box center [409, 110] width 13 height 13
click at [306, 109] on icon "button" at bounding box center [298, 110] width 13 height 13
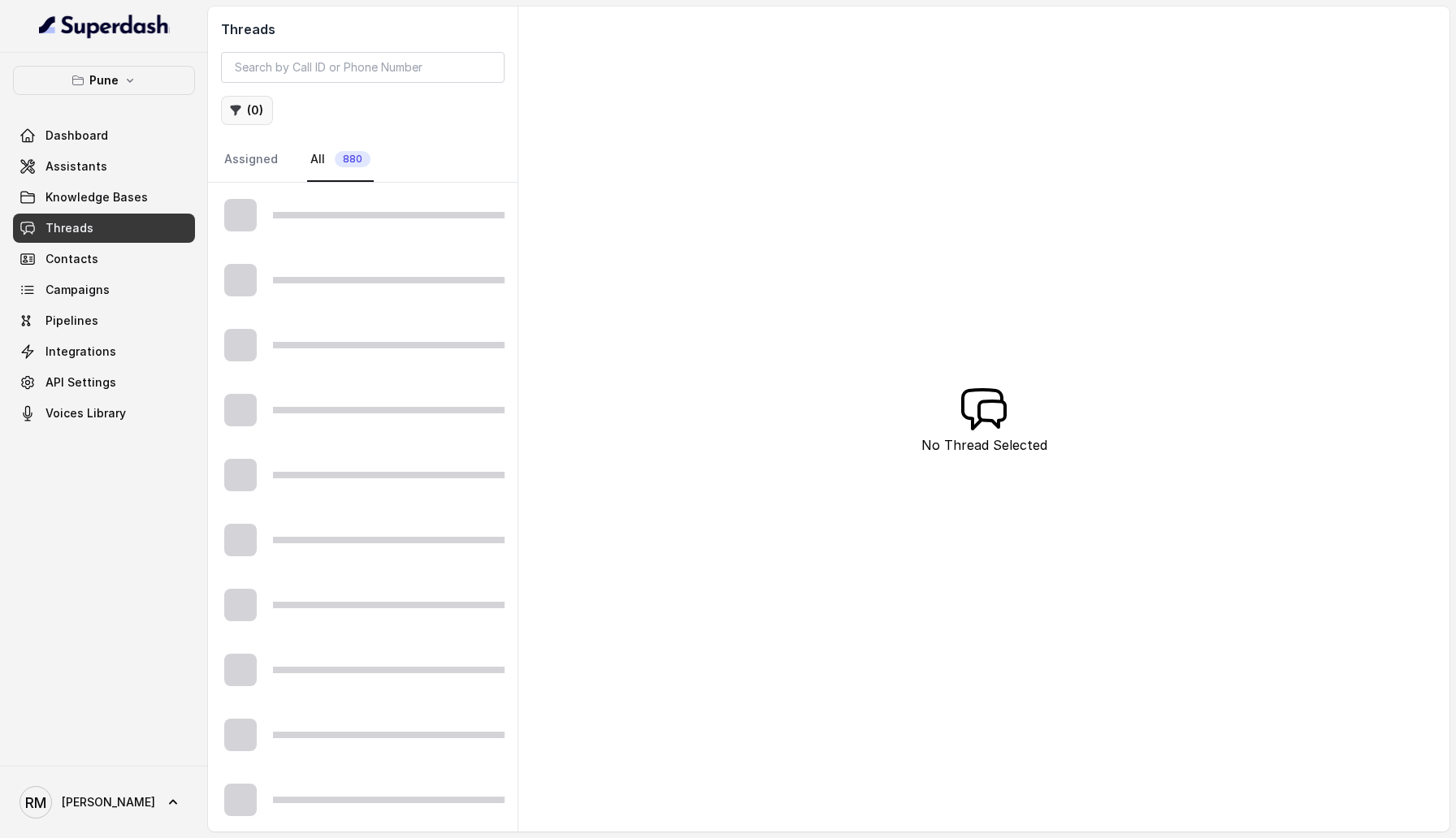
click at [246, 116] on button "( 0 )" at bounding box center [247, 110] width 52 height 29
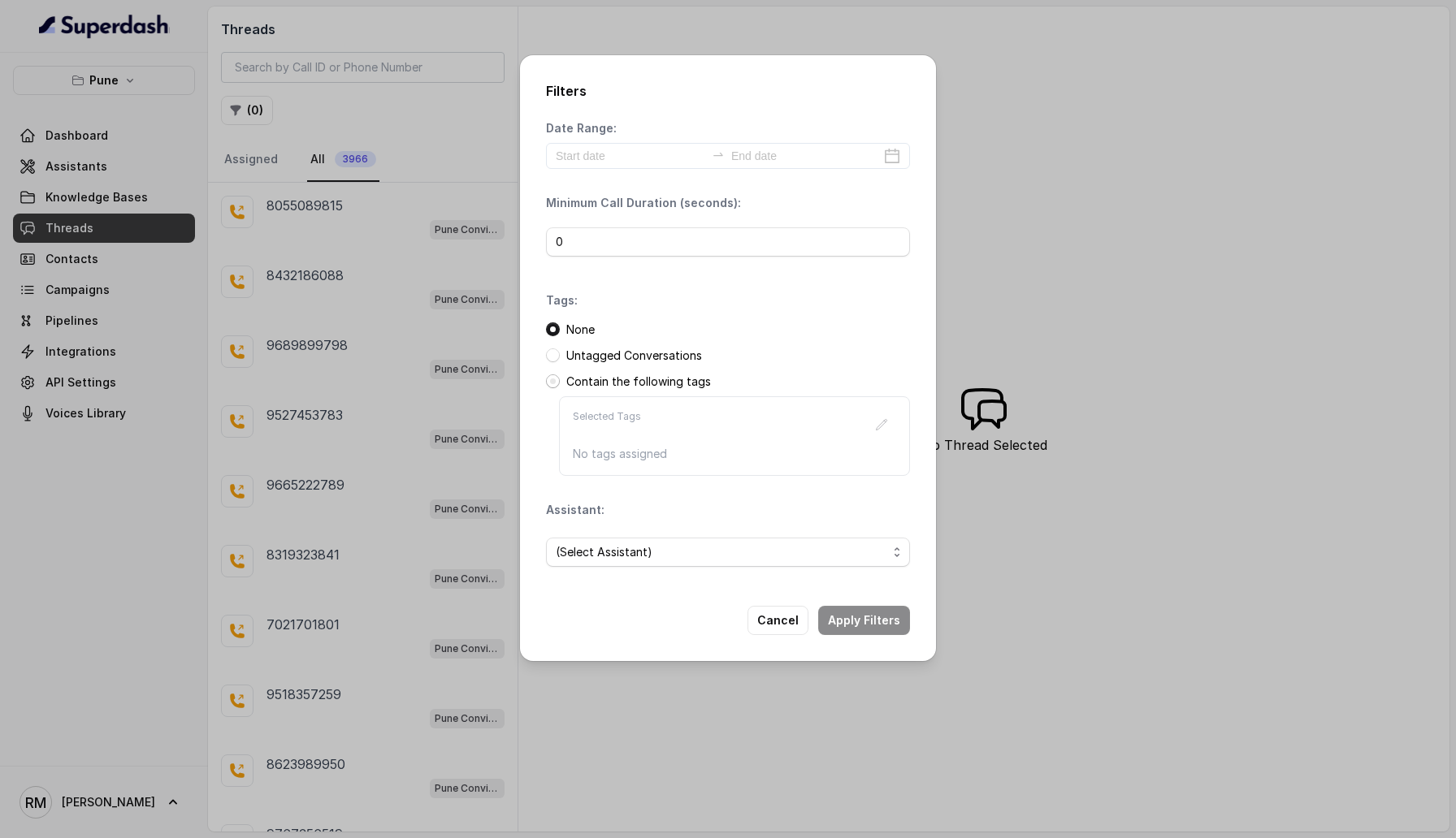
click at [556, 379] on span at bounding box center [553, 381] width 14 height 14
click at [888, 426] on button "button" at bounding box center [882, 424] width 29 height 29
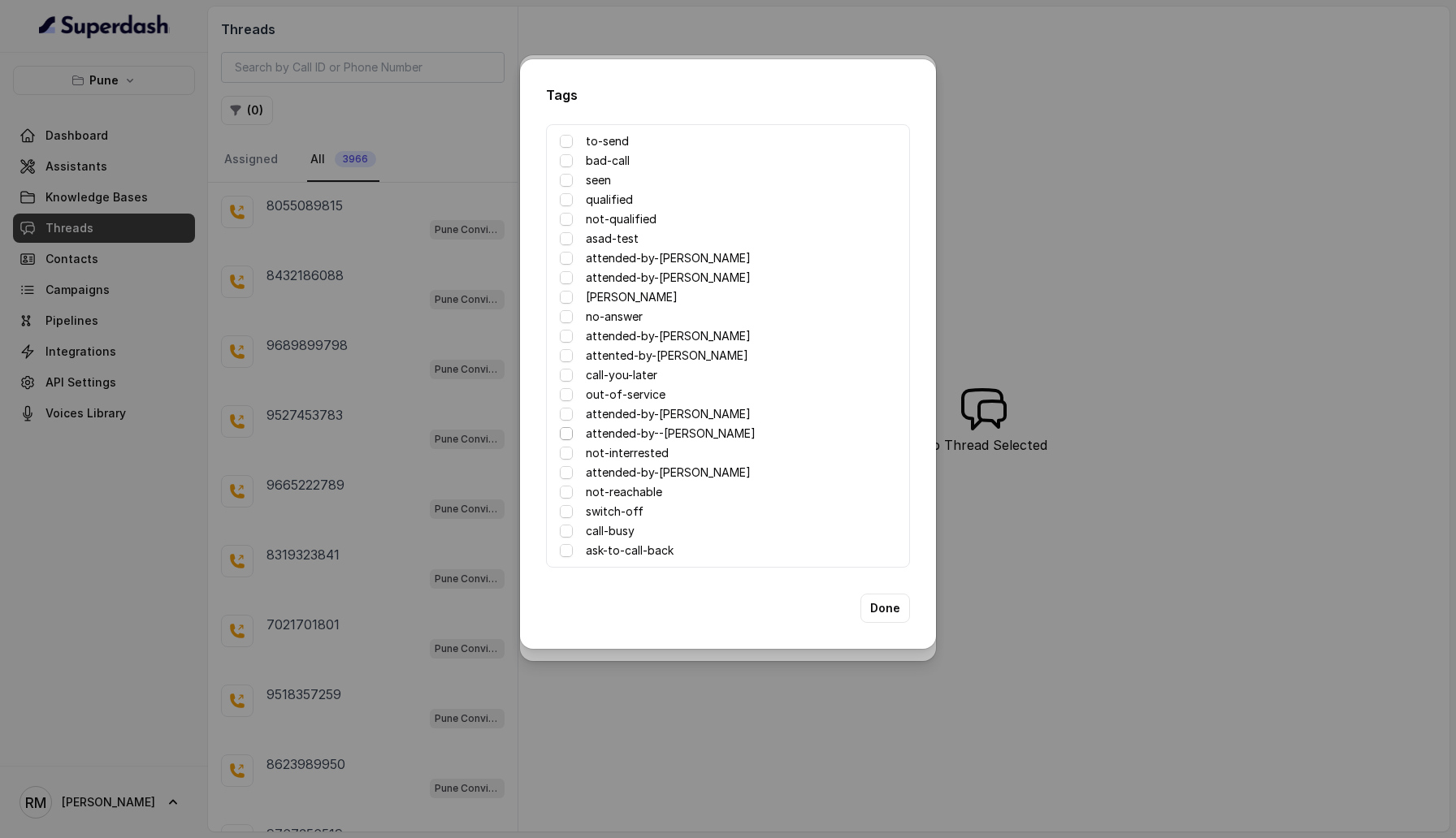
click at [563, 435] on span at bounding box center [565, 433] width 13 height 13
click at [894, 608] on button "Done" at bounding box center [885, 608] width 49 height 29
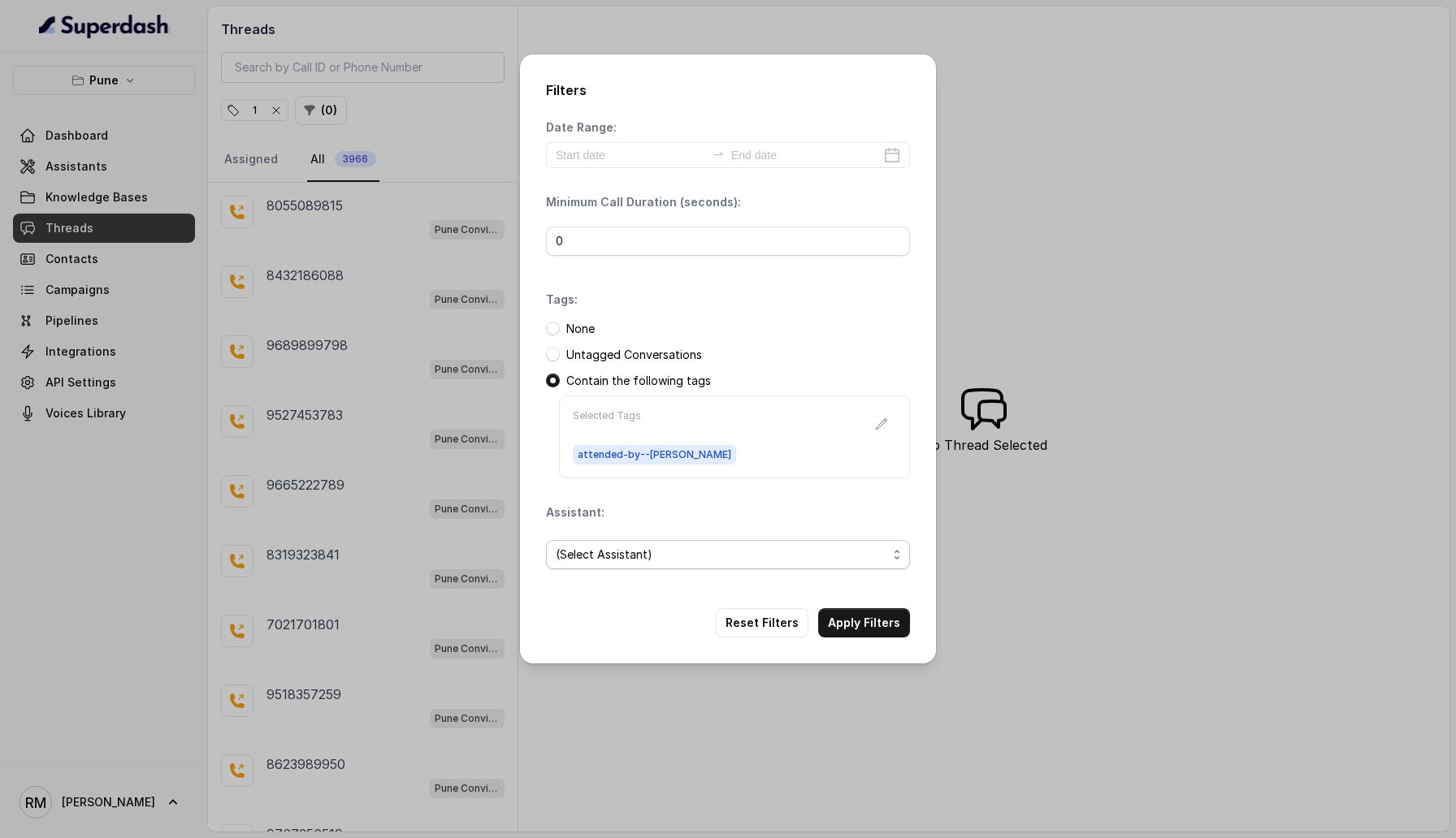
click at [728, 555] on span "(Select Assistant)" at bounding box center [722, 554] width 332 height 19
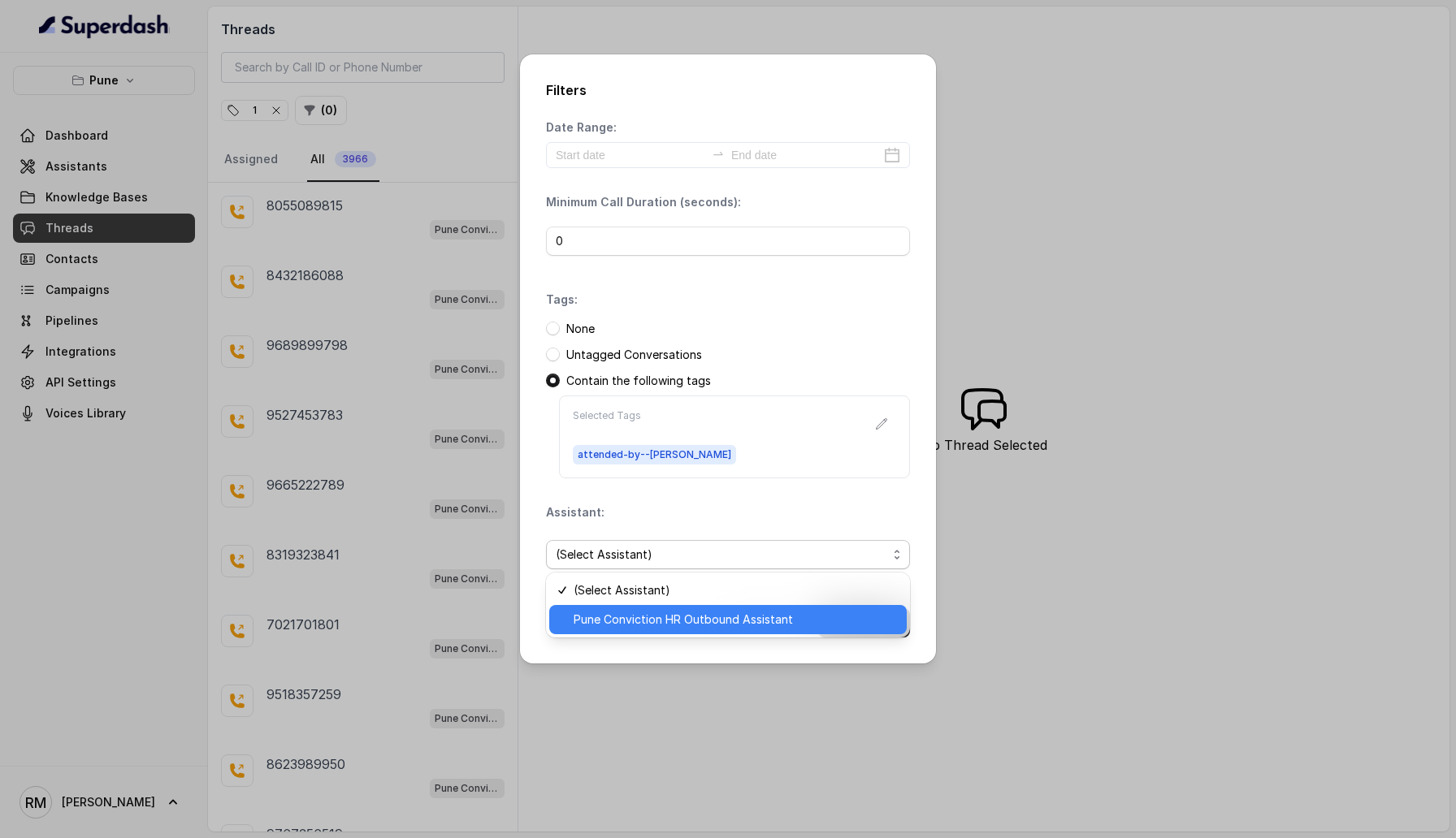
click at [698, 616] on span "Pune Conviction HR Outbound Assistant" at bounding box center [735, 619] width 323 height 19
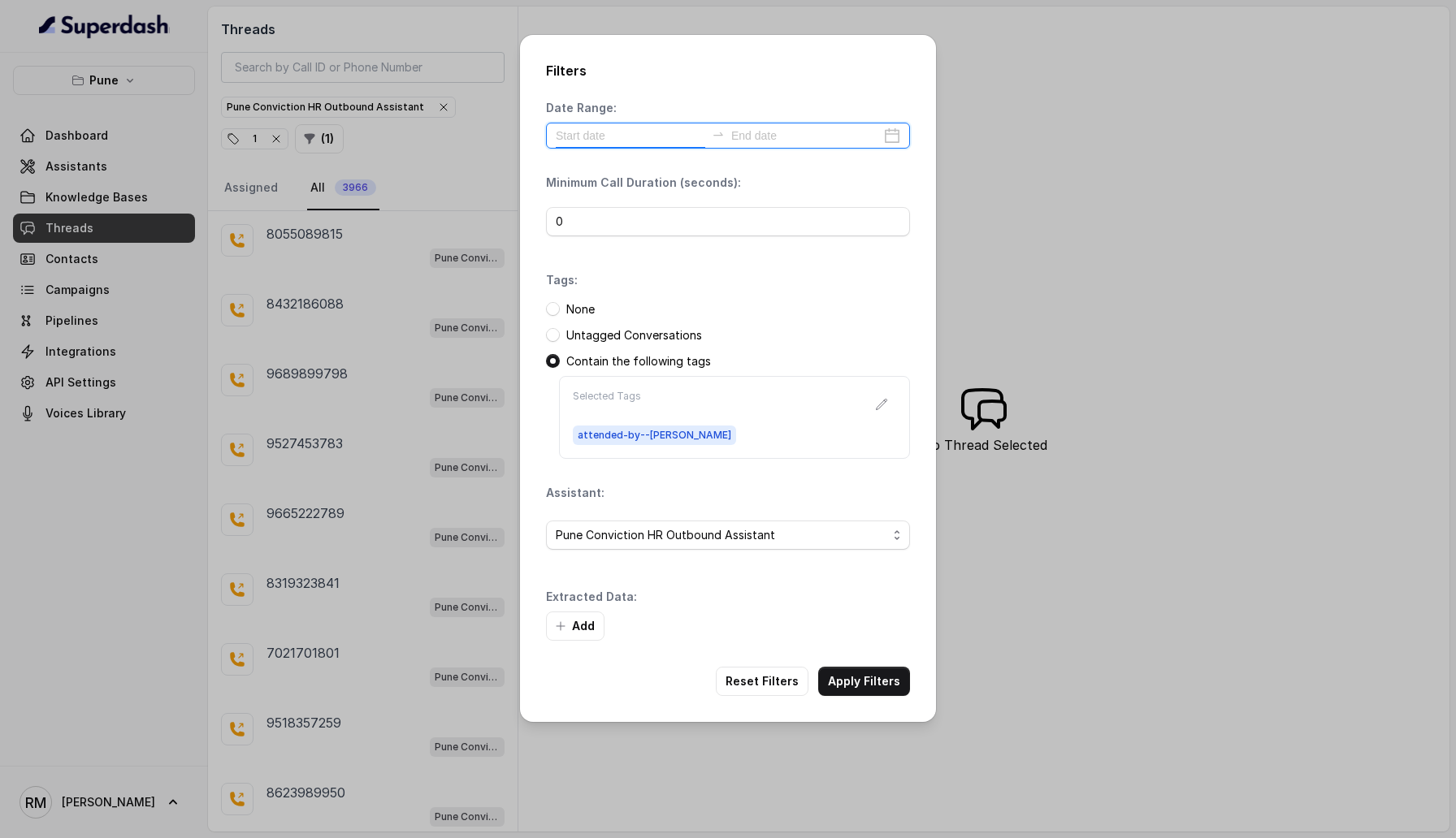
click at [601, 138] on input at bounding box center [630, 135] width 150 height 18
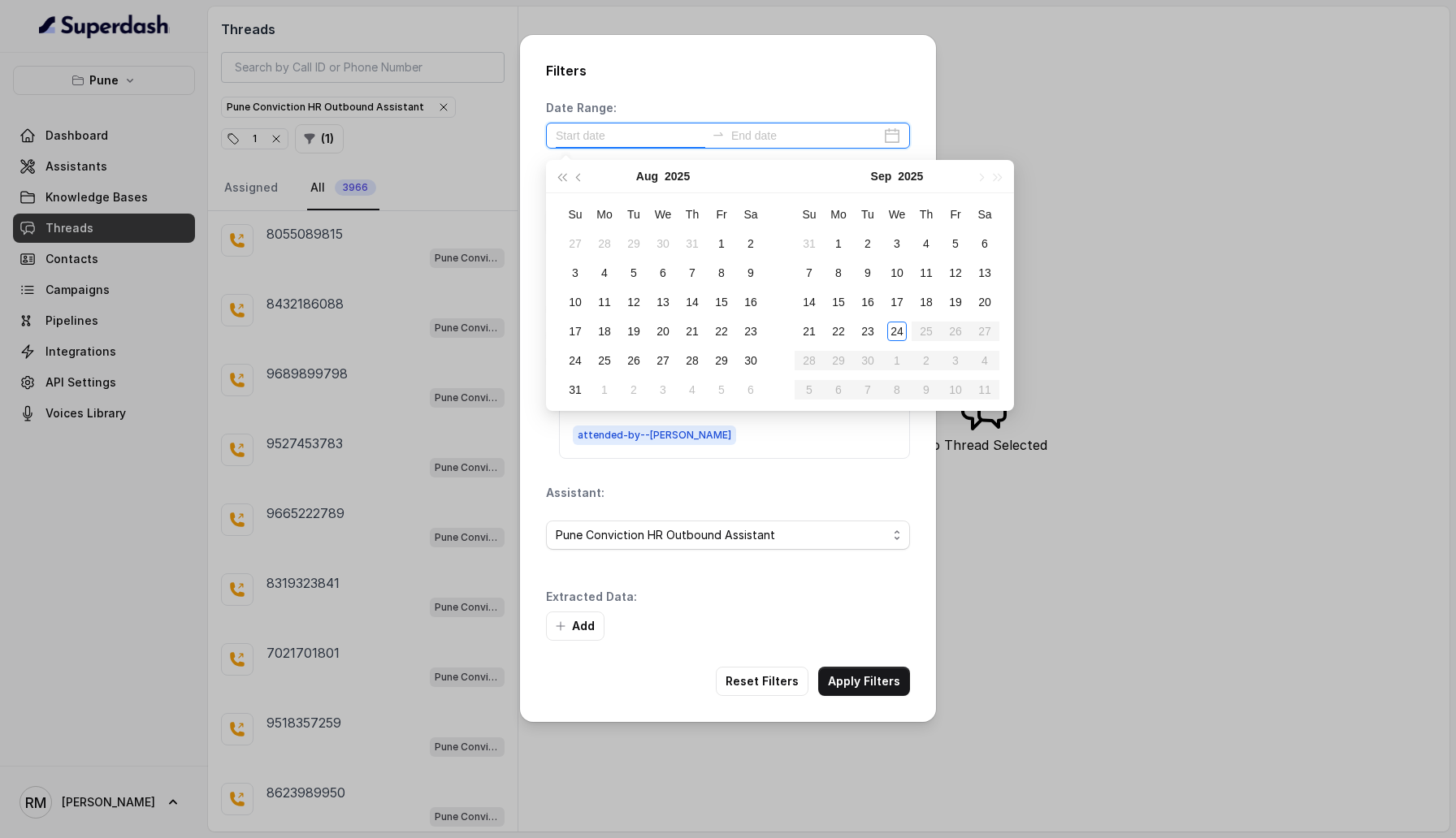
type input "2025-08-02"
type input "2025-09-24"
click at [898, 324] on div "24" at bounding box center [897, 331] width 19 height 19
type input "2025-09-24"
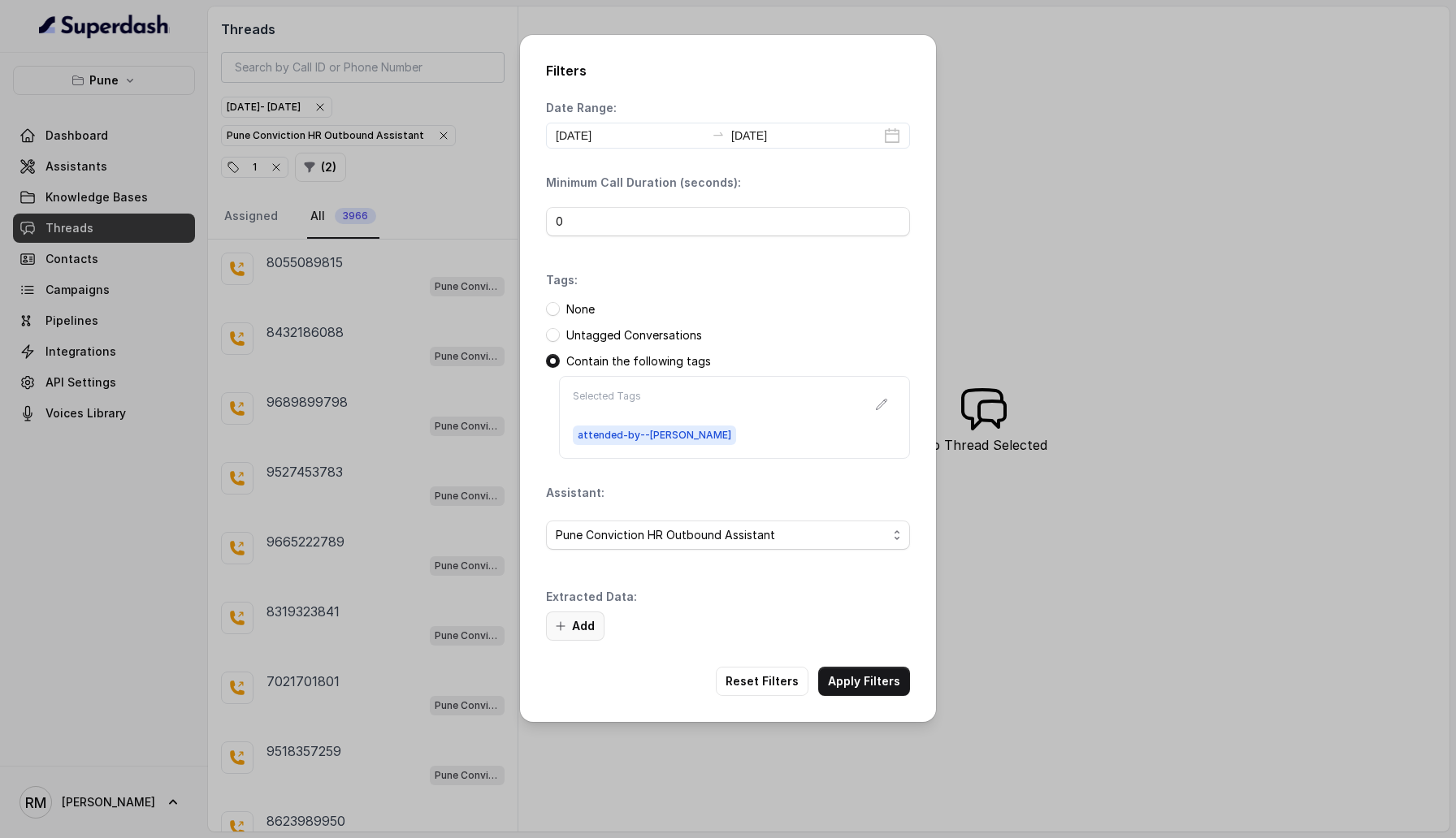
click at [551, 623] on button "Add" at bounding box center [575, 626] width 59 height 29
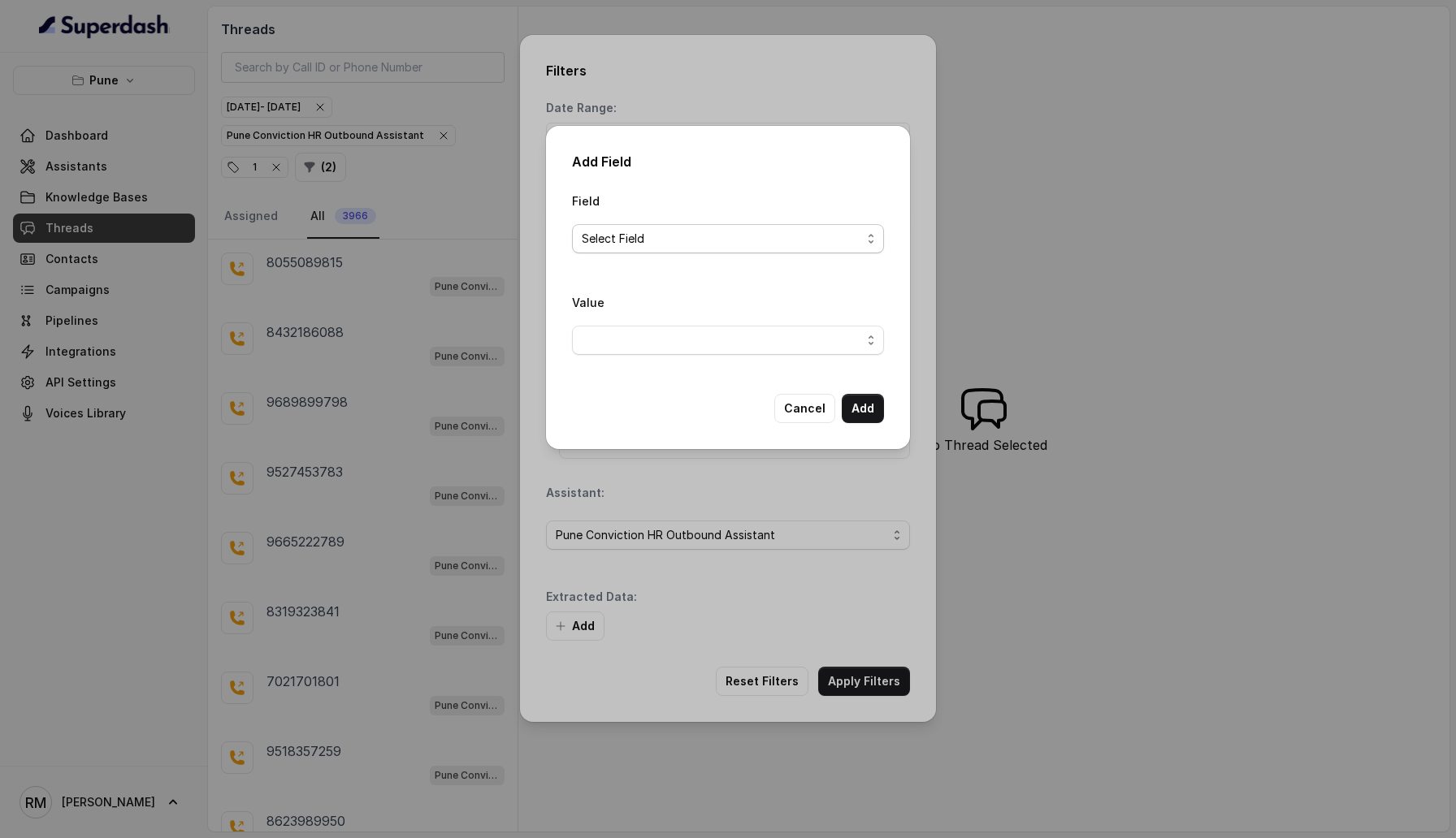
click at [681, 241] on span "Select Field" at bounding box center [722, 238] width 280 height 19
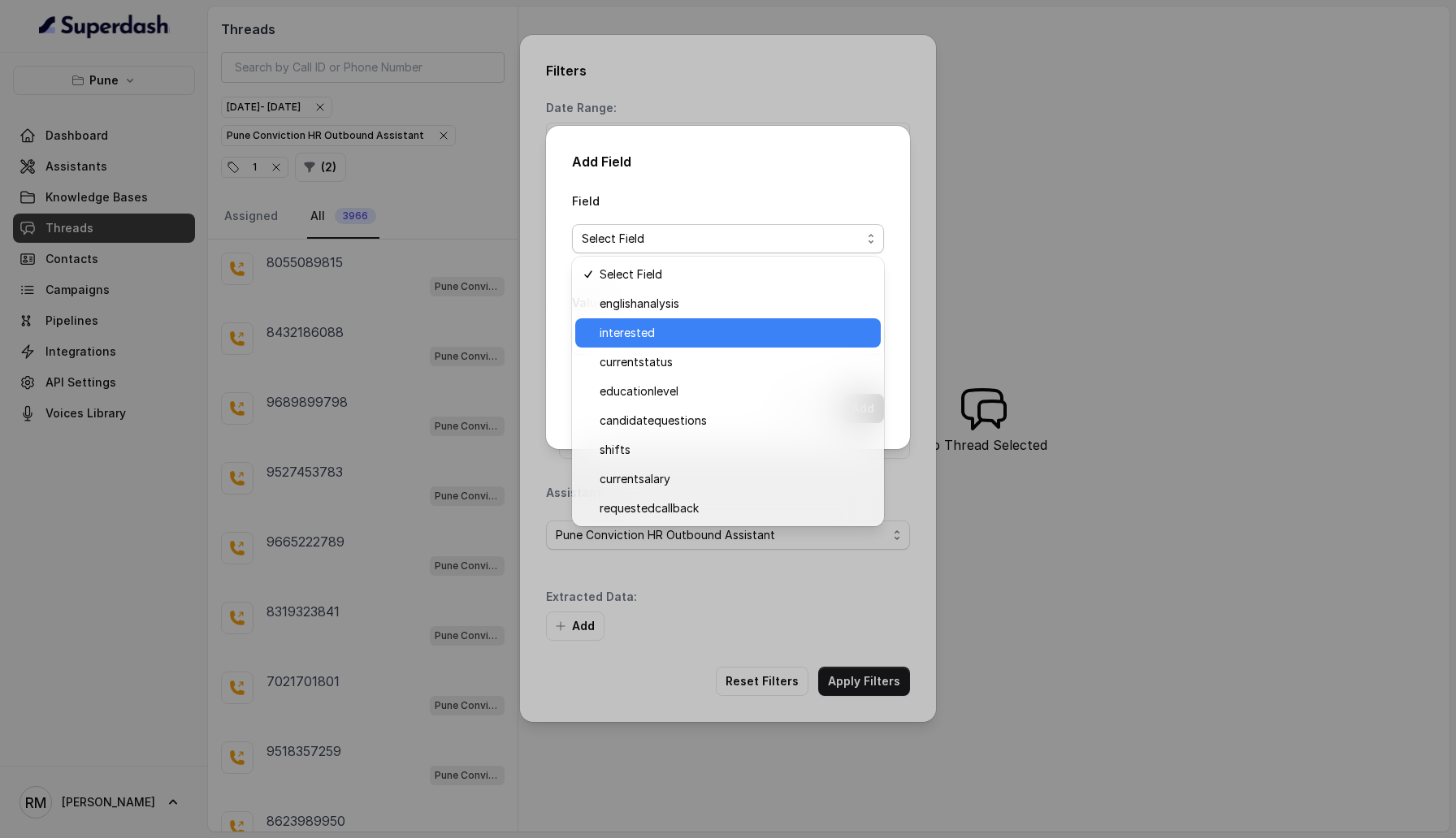
click at [677, 327] on span "interested" at bounding box center [735, 333] width 271 height 19
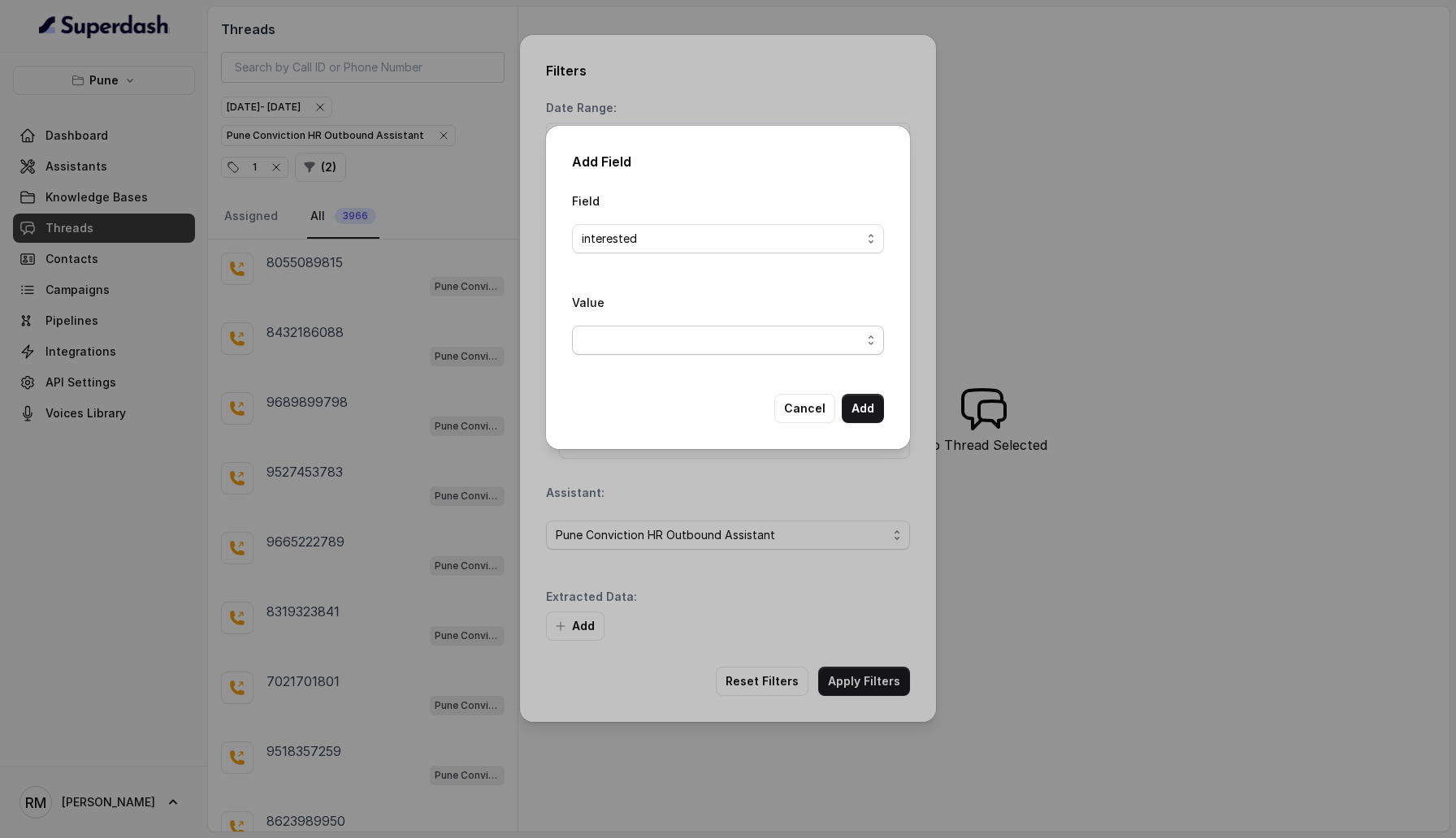
click at [722, 338] on span "button" at bounding box center [728, 340] width 312 height 29
click at [706, 404] on span "Yes" at bounding box center [735, 404] width 271 height 19
click at [857, 408] on button "Add" at bounding box center [863, 408] width 42 height 29
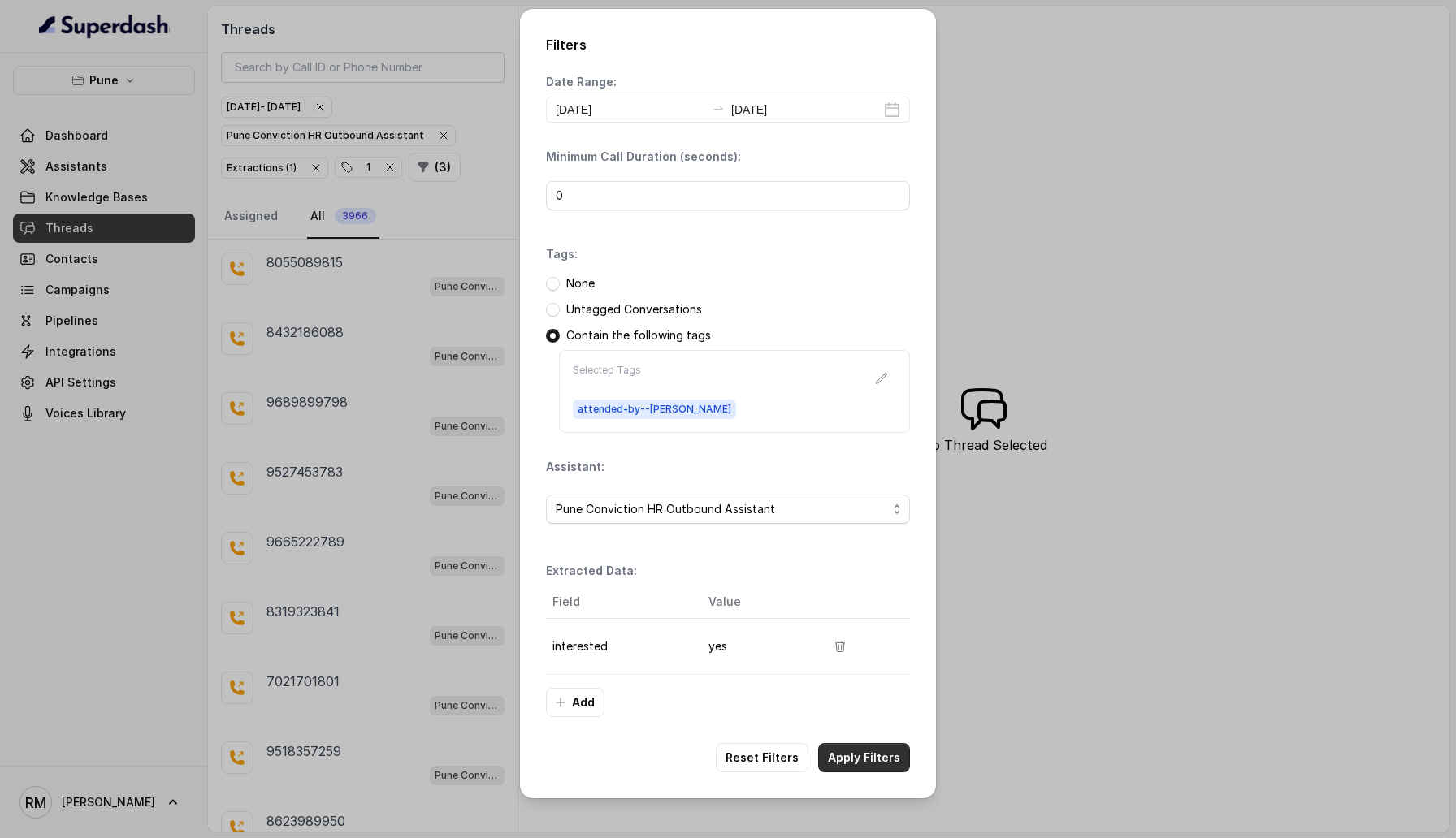
click at [881, 753] on button "Apply Filters" at bounding box center [864, 758] width 92 height 29
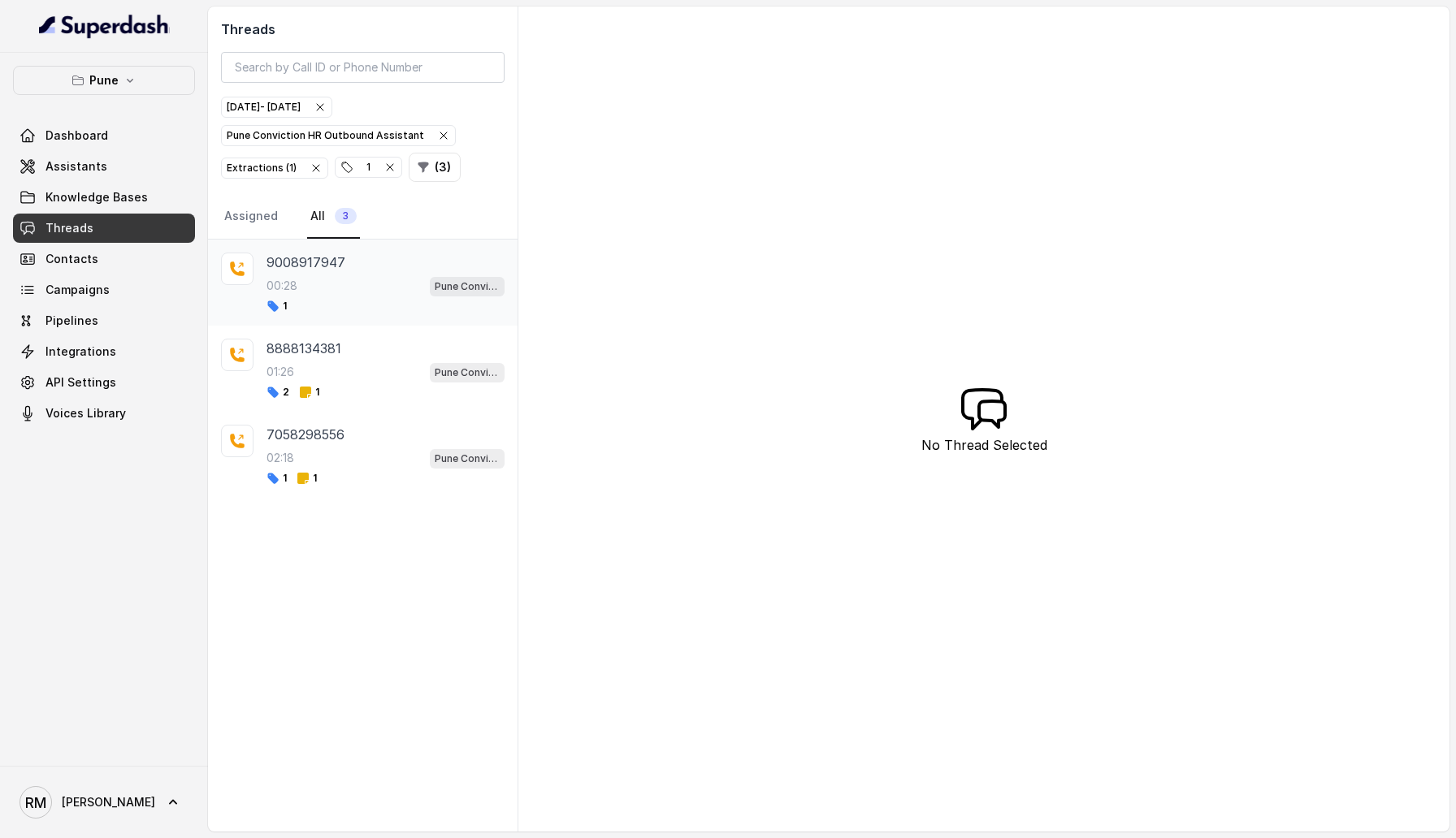
click at [338, 284] on div "00:28 Pune Conviction HR Outbound Assistant" at bounding box center [385, 285] width 238 height 21
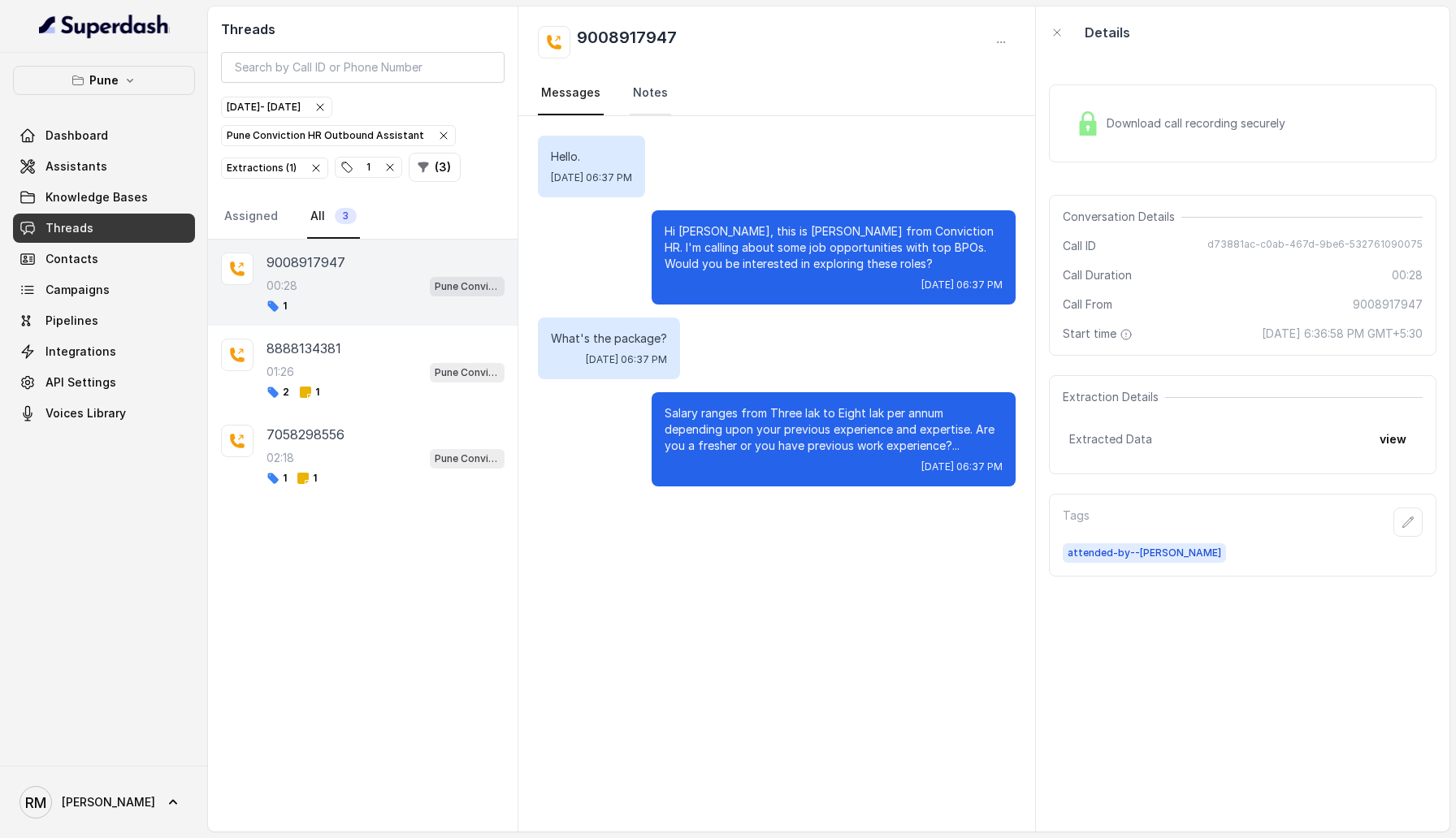
click at [658, 85] on link "Notes" at bounding box center [650, 93] width 41 height 43
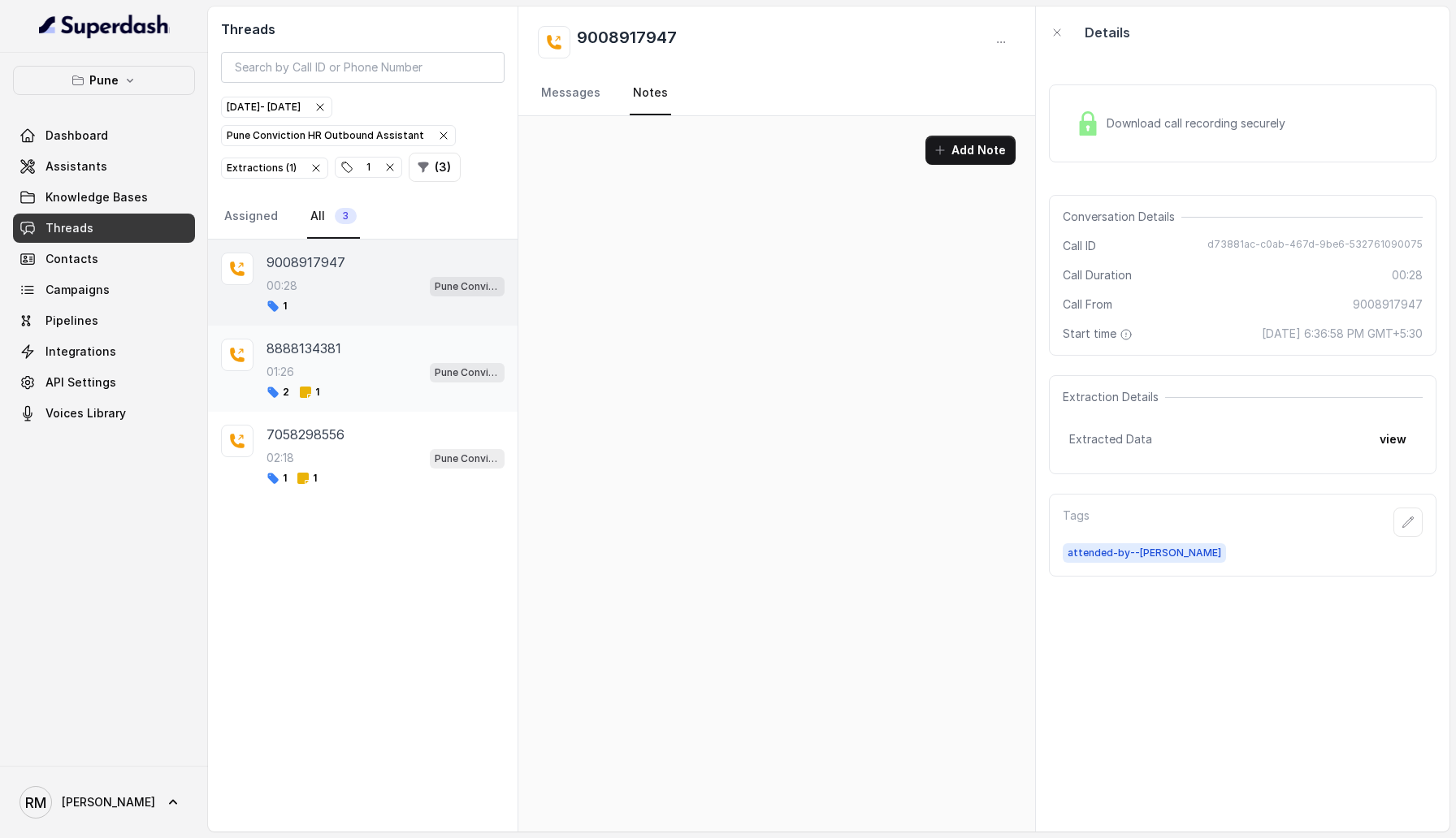
click at [379, 365] on div "01:26 Pune Conviction HR Outbound Assistant" at bounding box center [385, 372] width 238 height 21
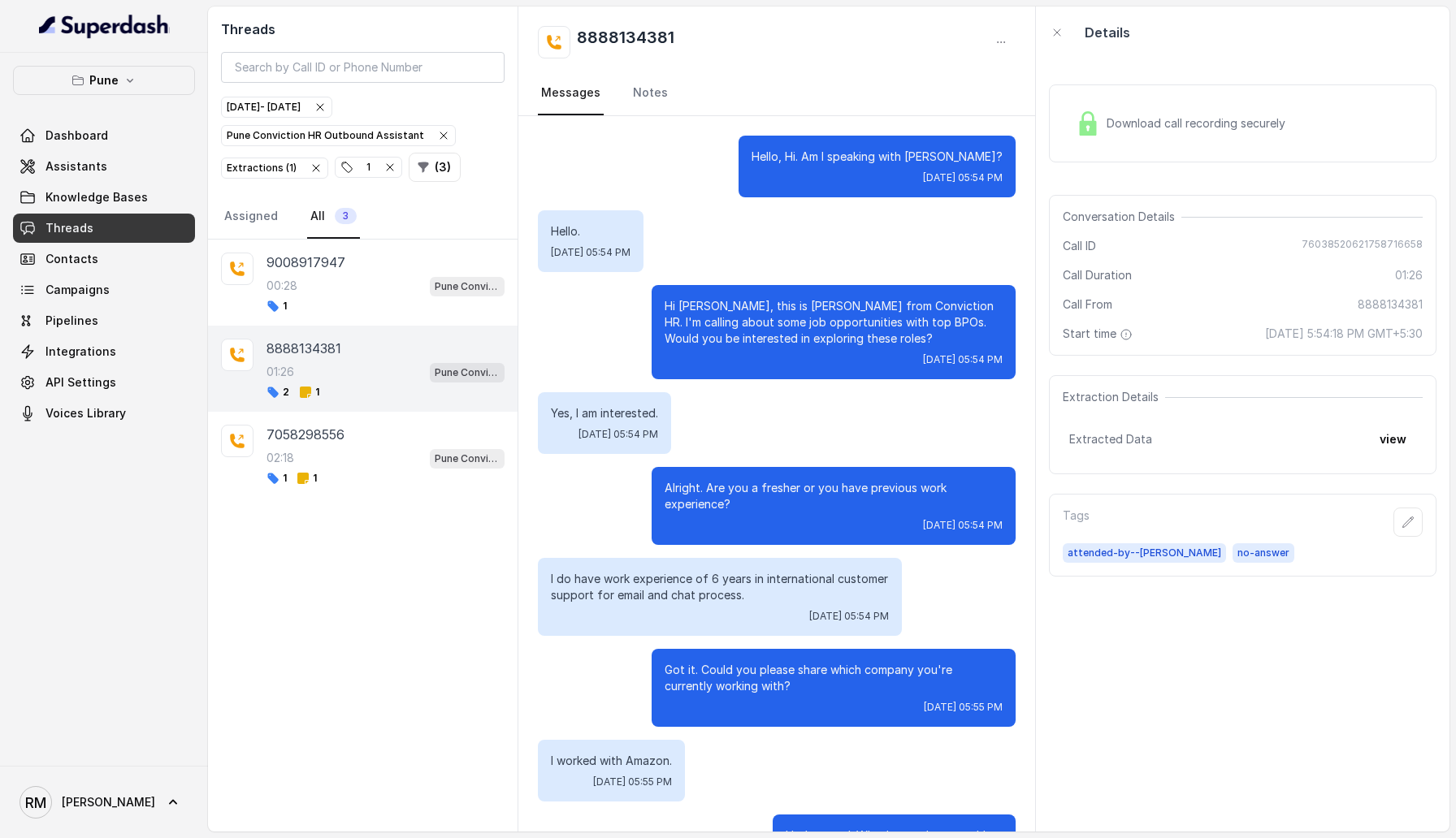
scroll to position [993, 0]
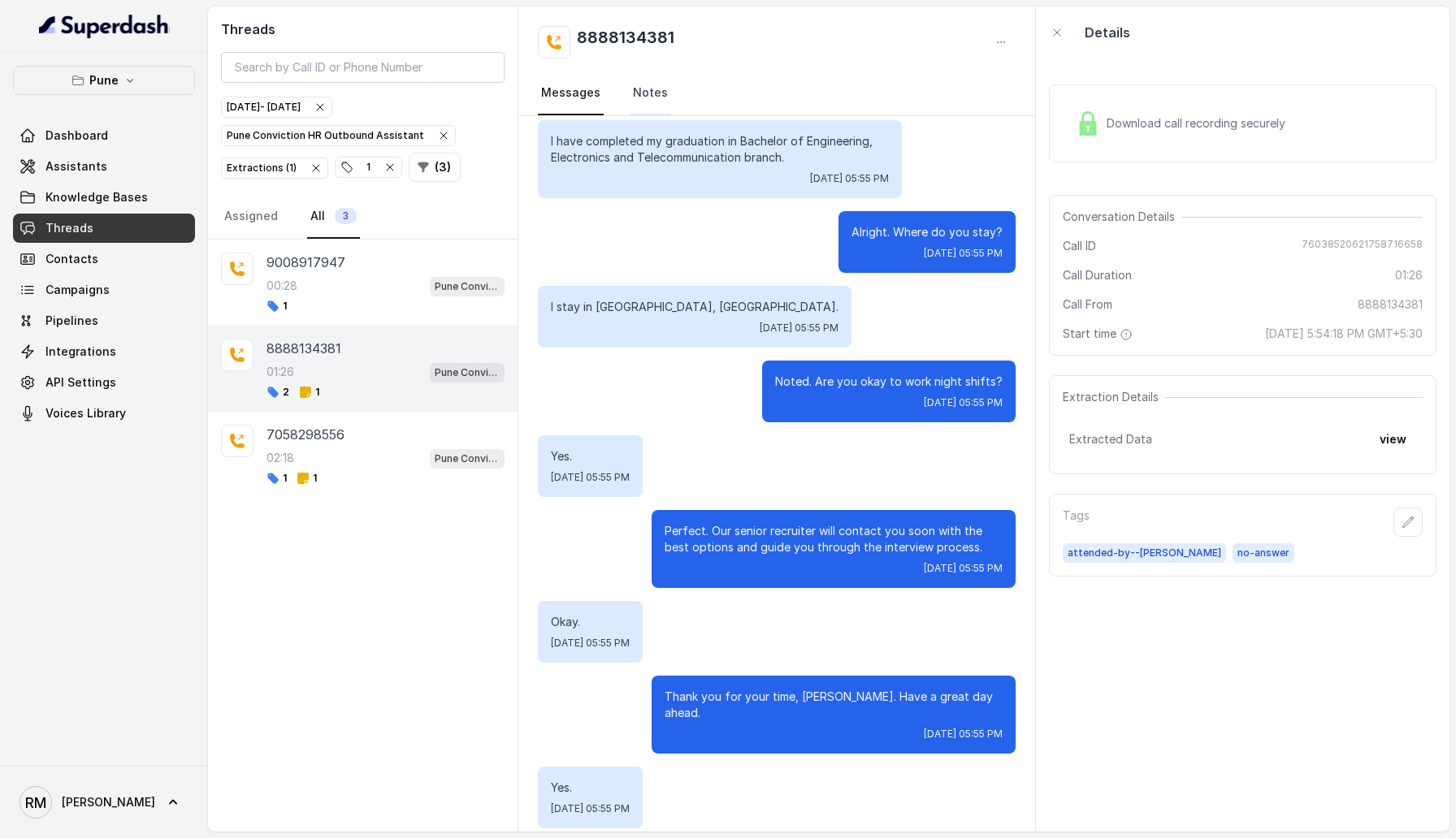
click at [635, 100] on link "Notes" at bounding box center [650, 93] width 41 height 43
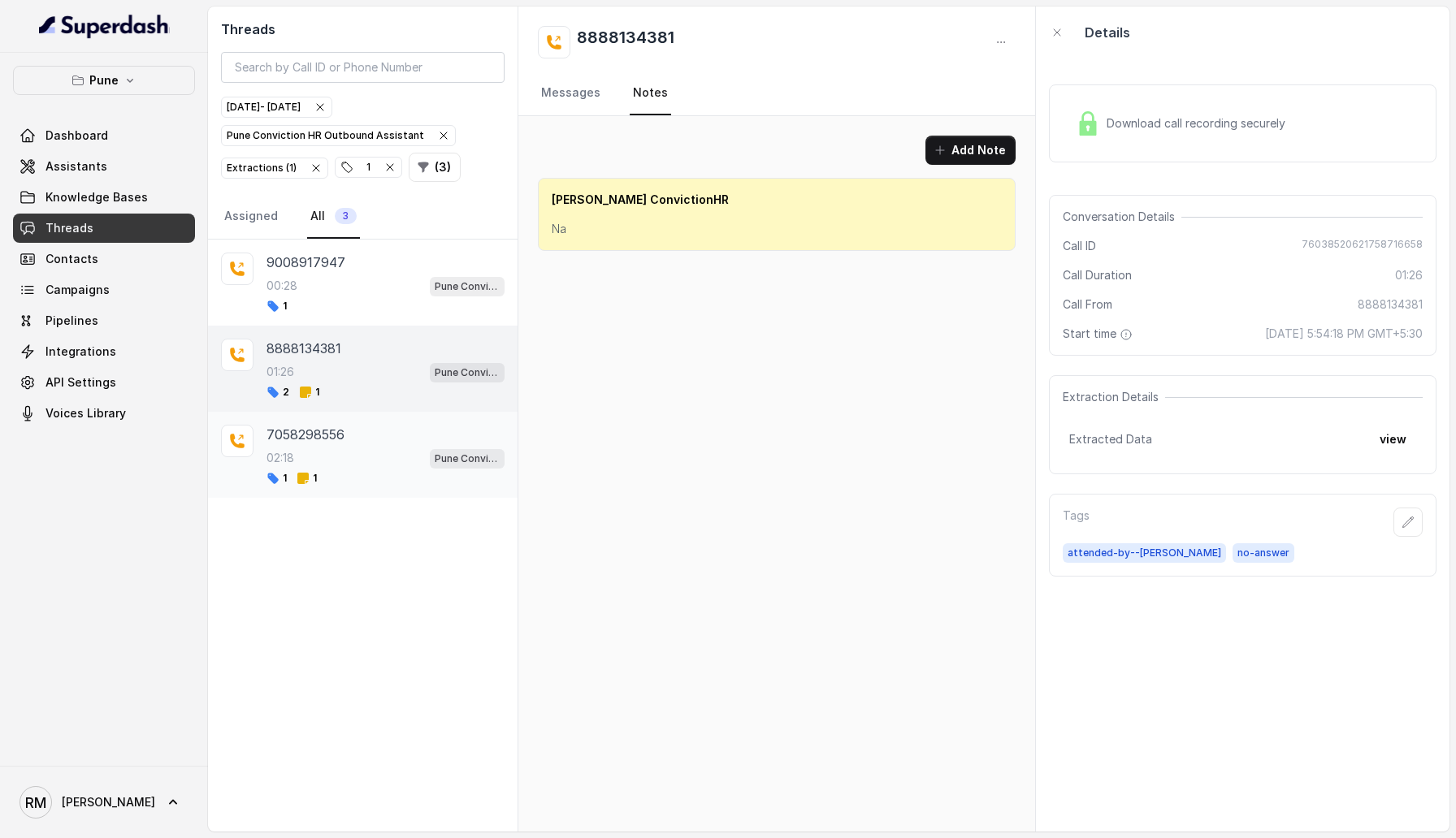
click at [374, 472] on div "1 1" at bounding box center [385, 477] width 238 height 13
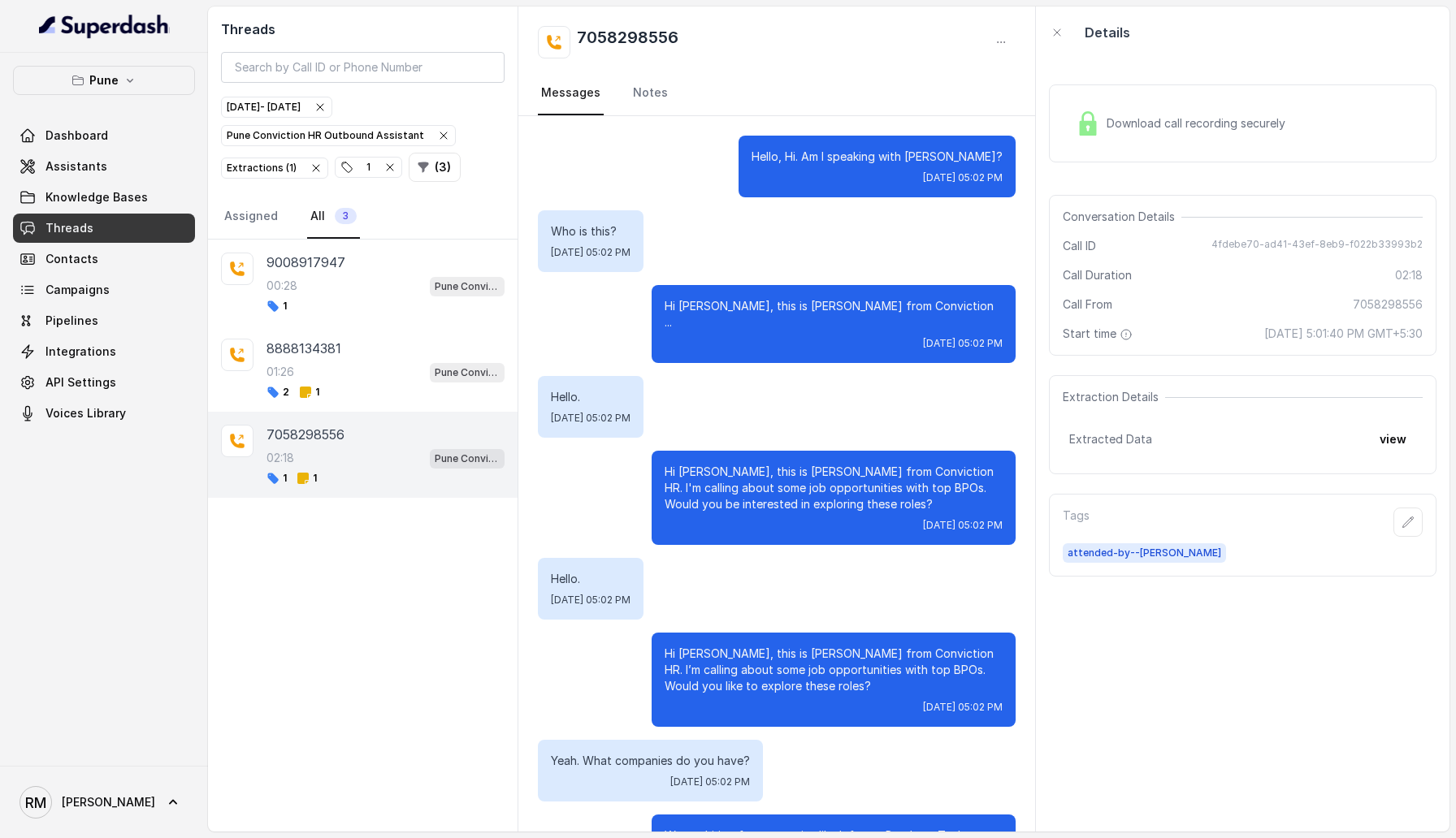
scroll to position [1373, 0]
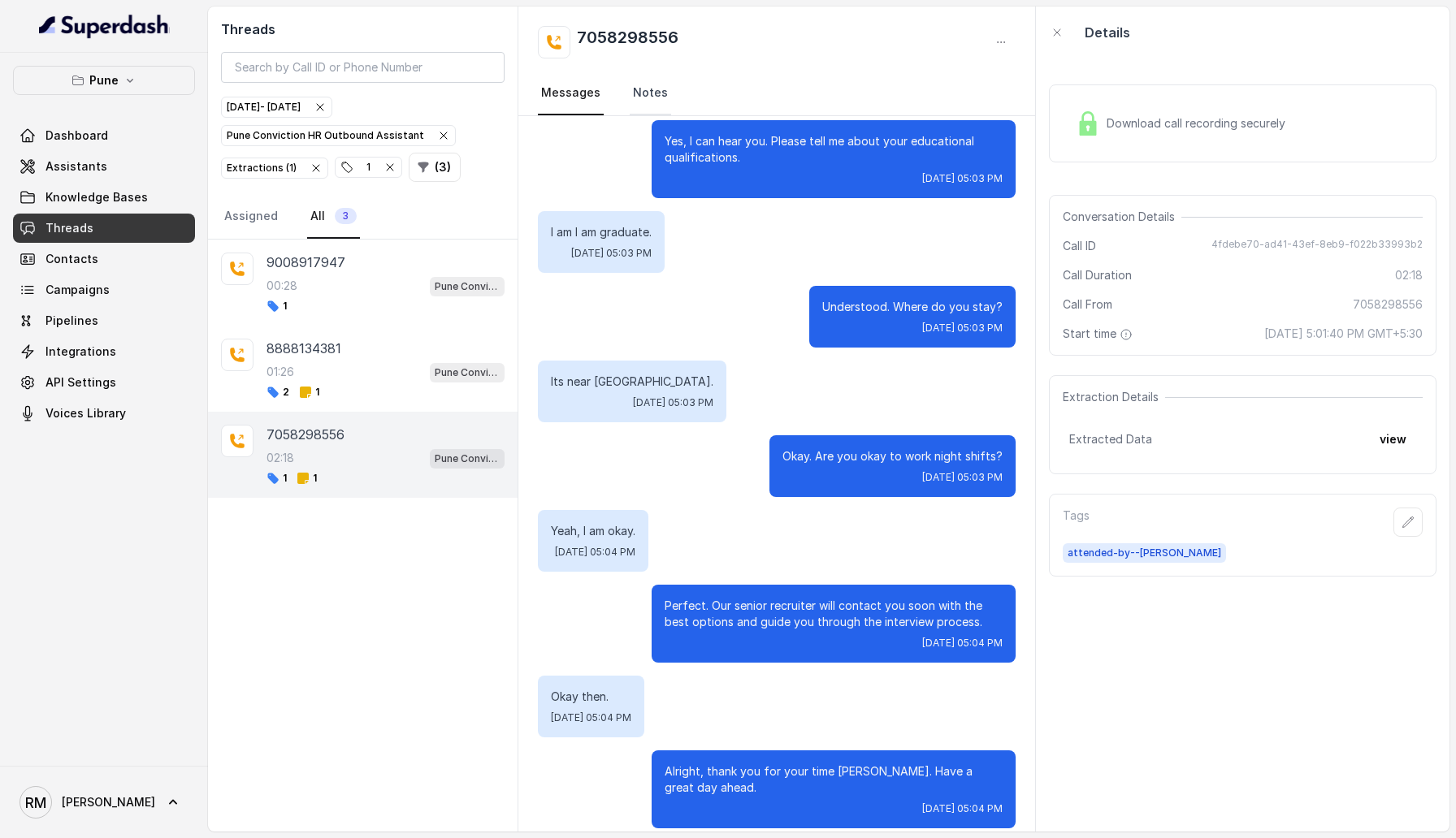
click at [652, 90] on link "Notes" at bounding box center [650, 93] width 41 height 43
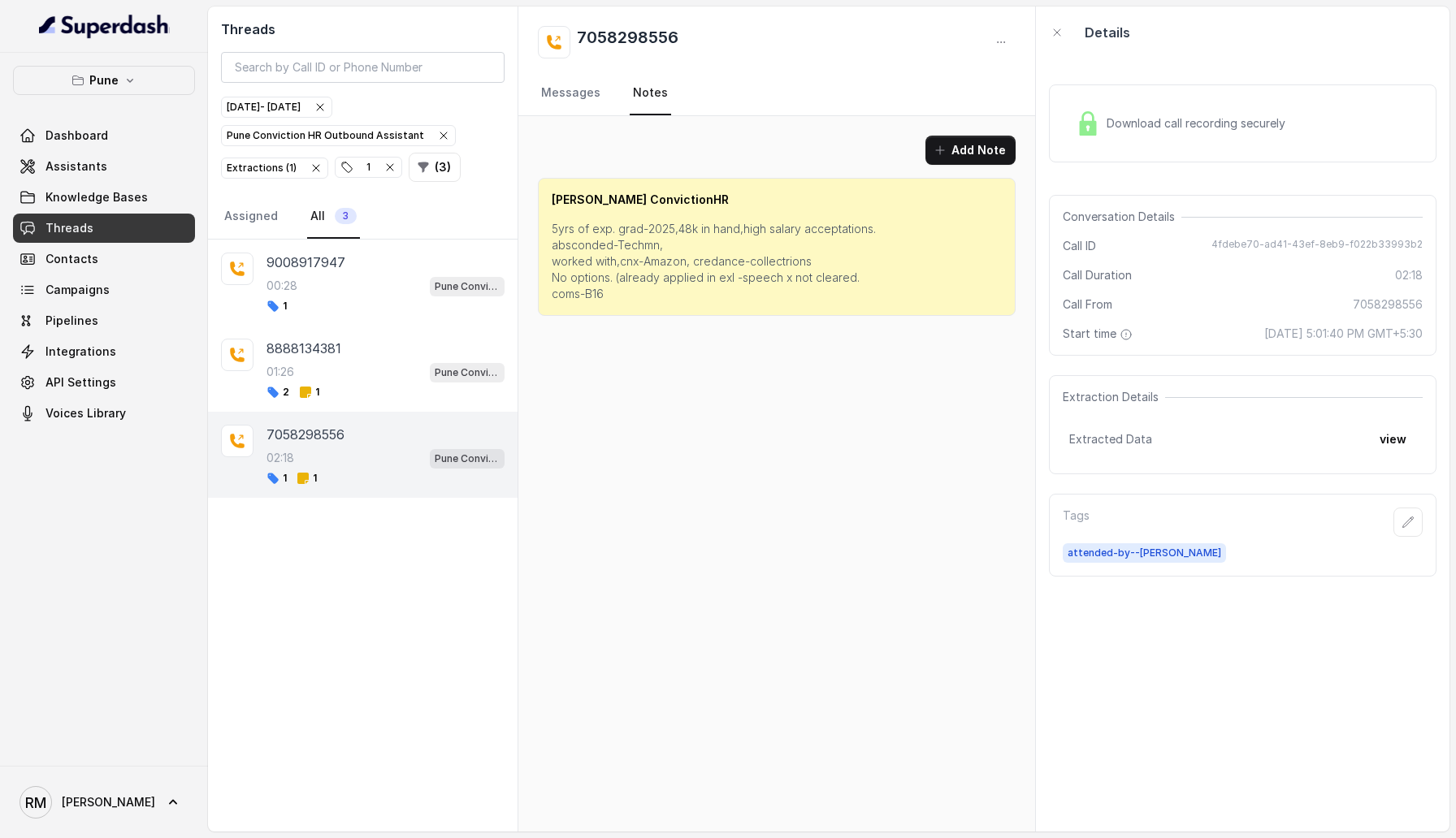
click at [388, 162] on icon "button" at bounding box center [389, 167] width 13 height 13
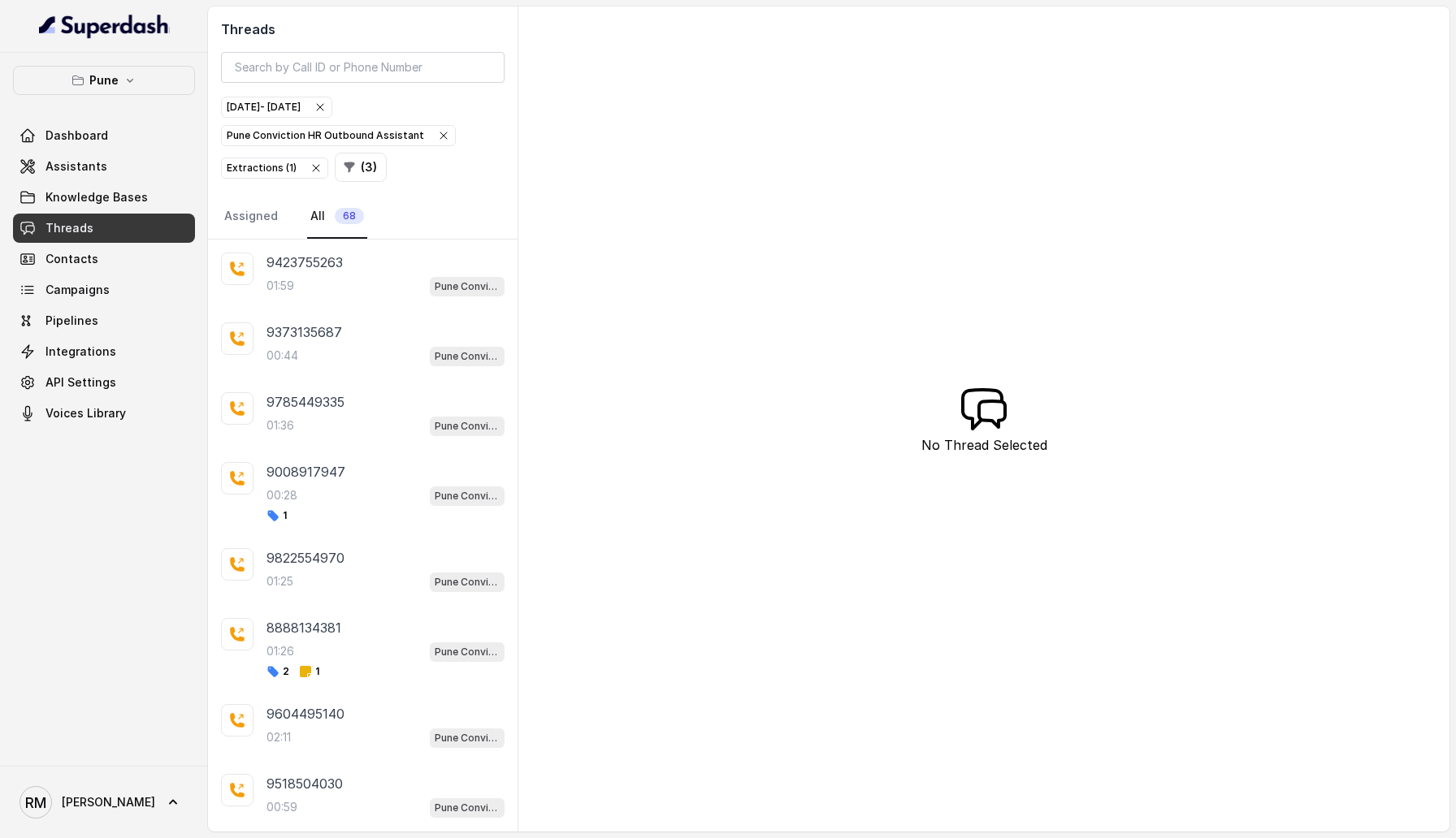
click at [327, 109] on icon "button" at bounding box center [319, 106] width 13 height 13
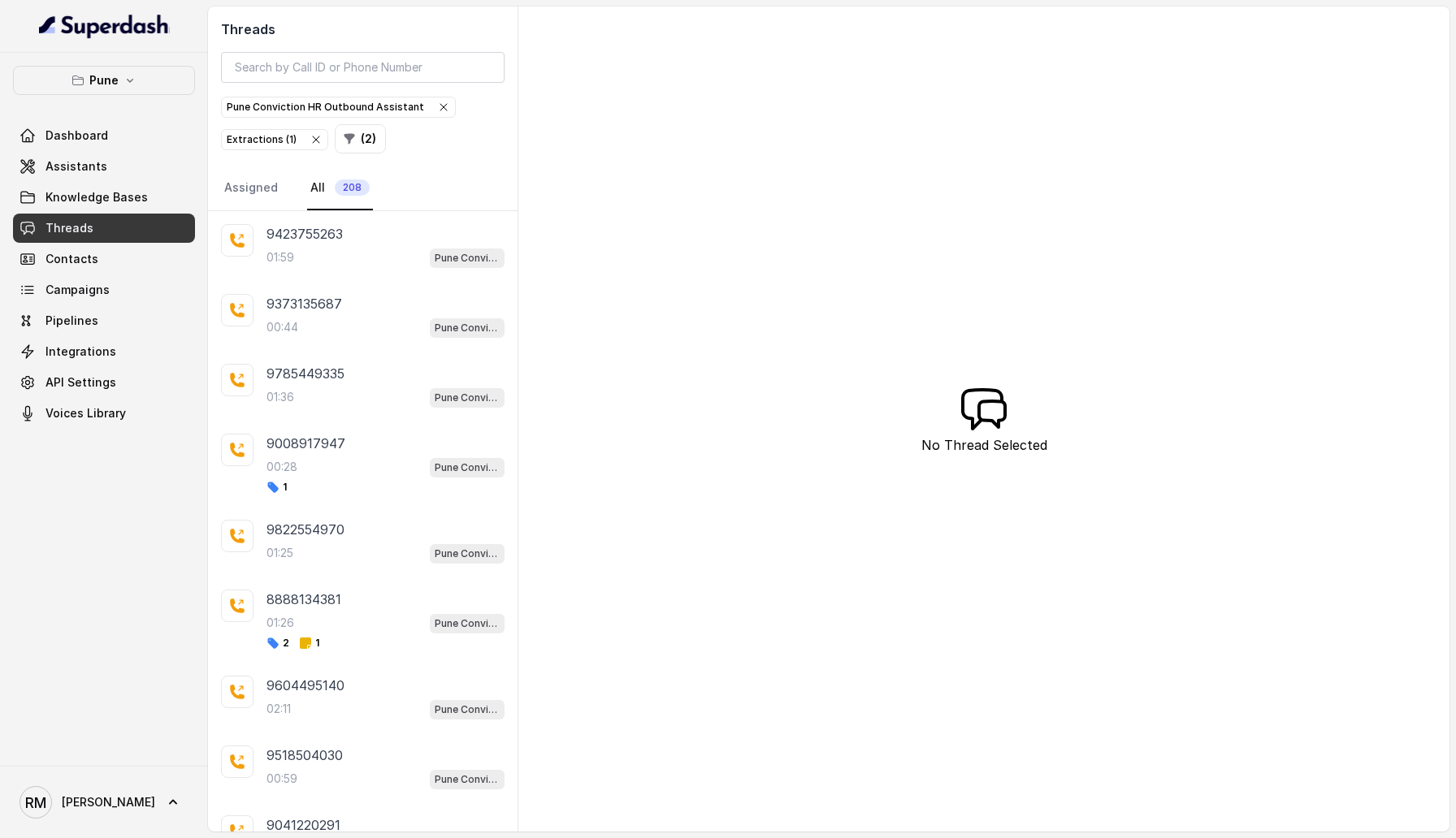
click at [437, 102] on icon "button" at bounding box center [443, 106] width 13 height 13
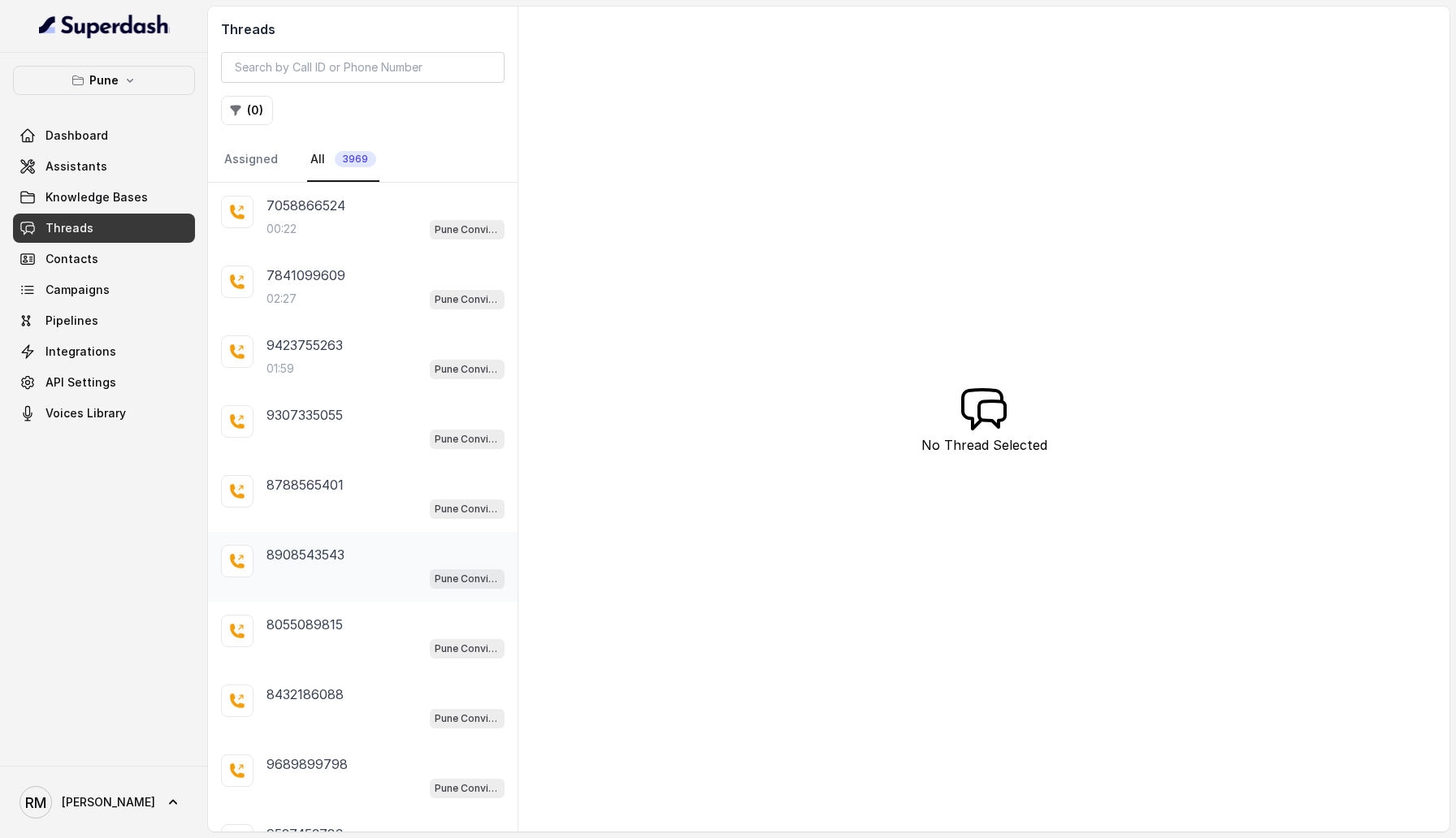
scroll to position [91, 0]
